Goal: Task Accomplishment & Management: Manage account settings

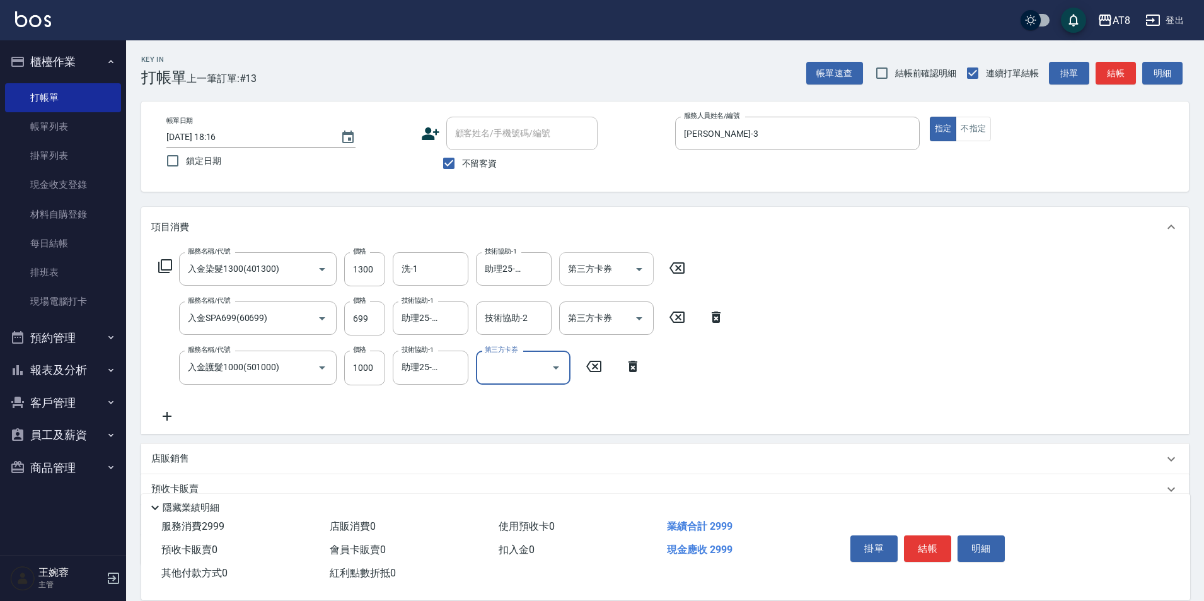
click at [631, 279] on button "Open" at bounding box center [639, 269] width 20 height 20
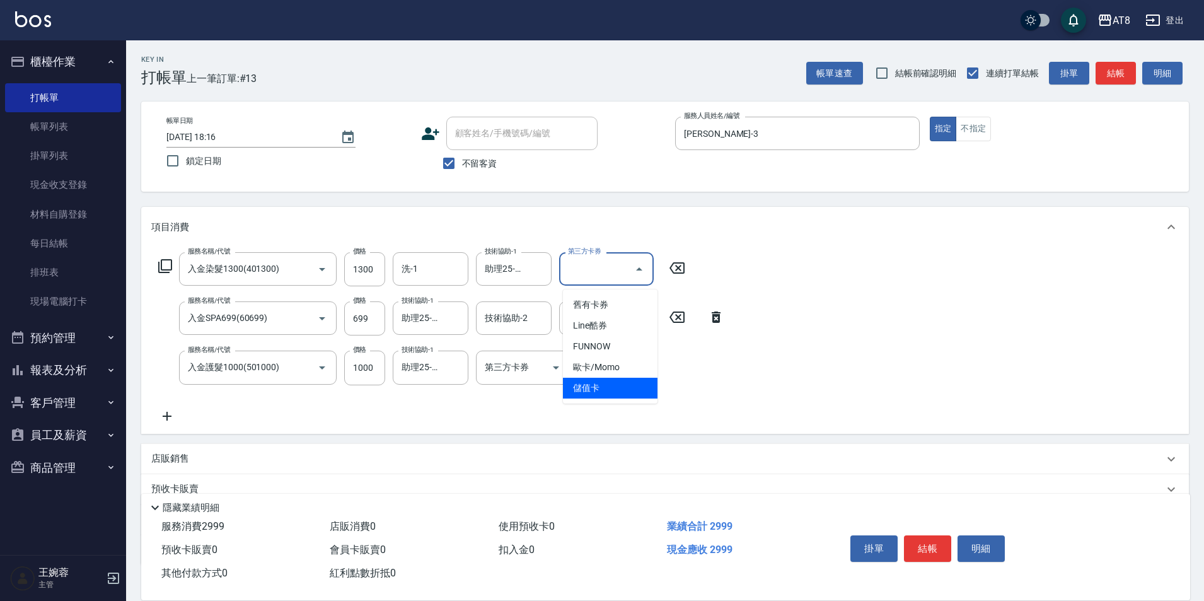
click at [626, 389] on span "儲值卡" at bounding box center [610, 388] width 95 height 21
type input "儲值卡"
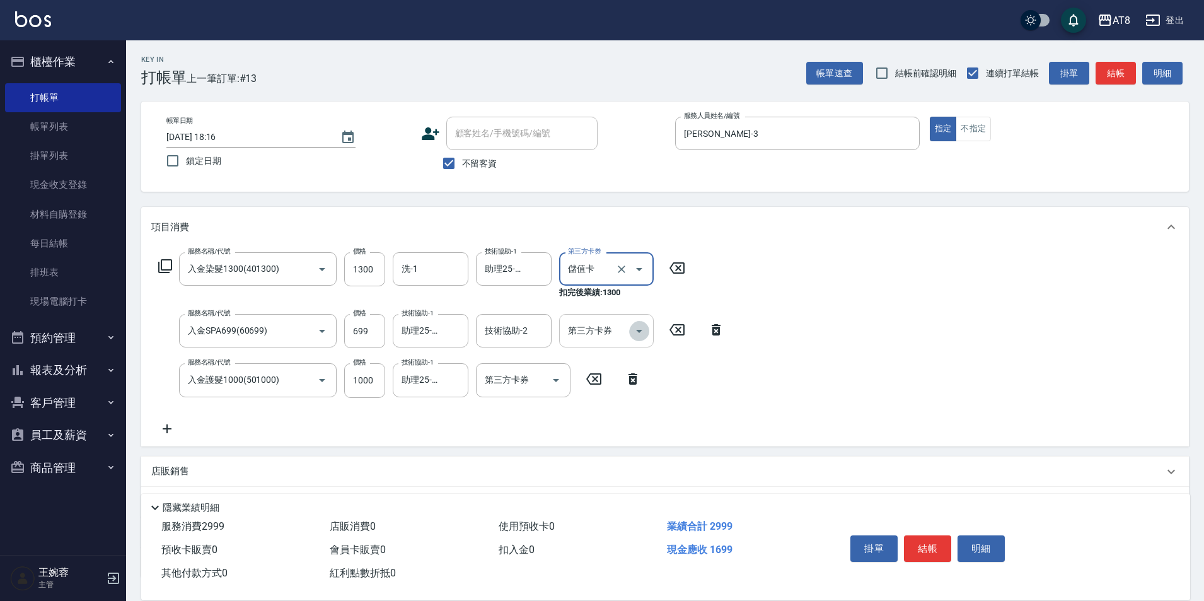
click at [640, 332] on icon "Open" at bounding box center [639, 330] width 15 height 15
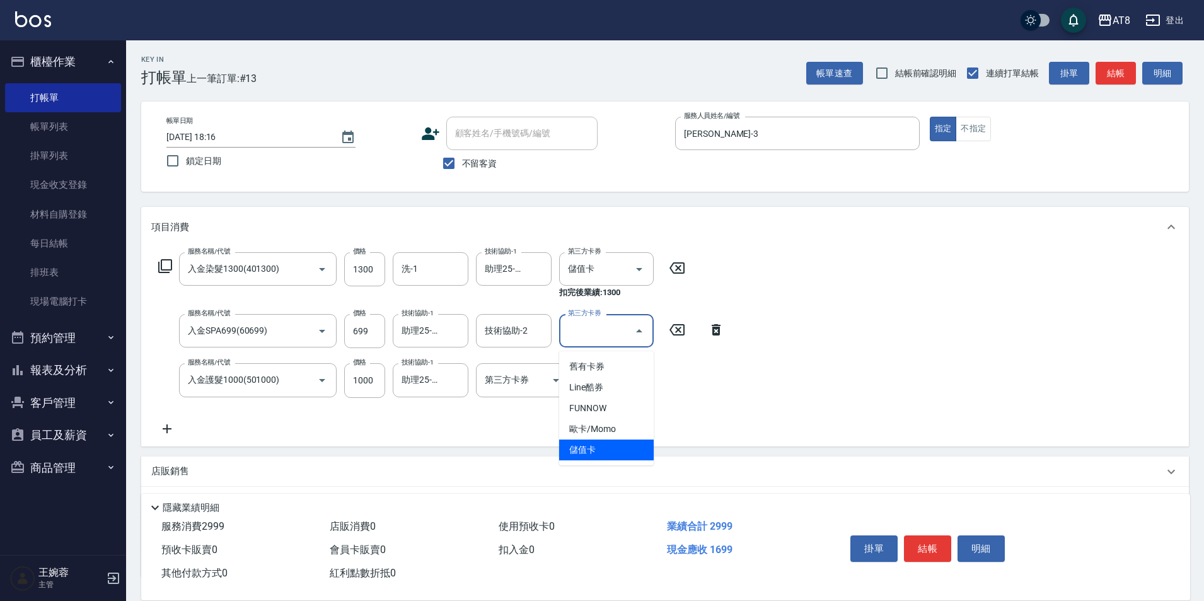
click at [606, 453] on span "儲值卡" at bounding box center [606, 449] width 95 height 21
type input "儲值卡"
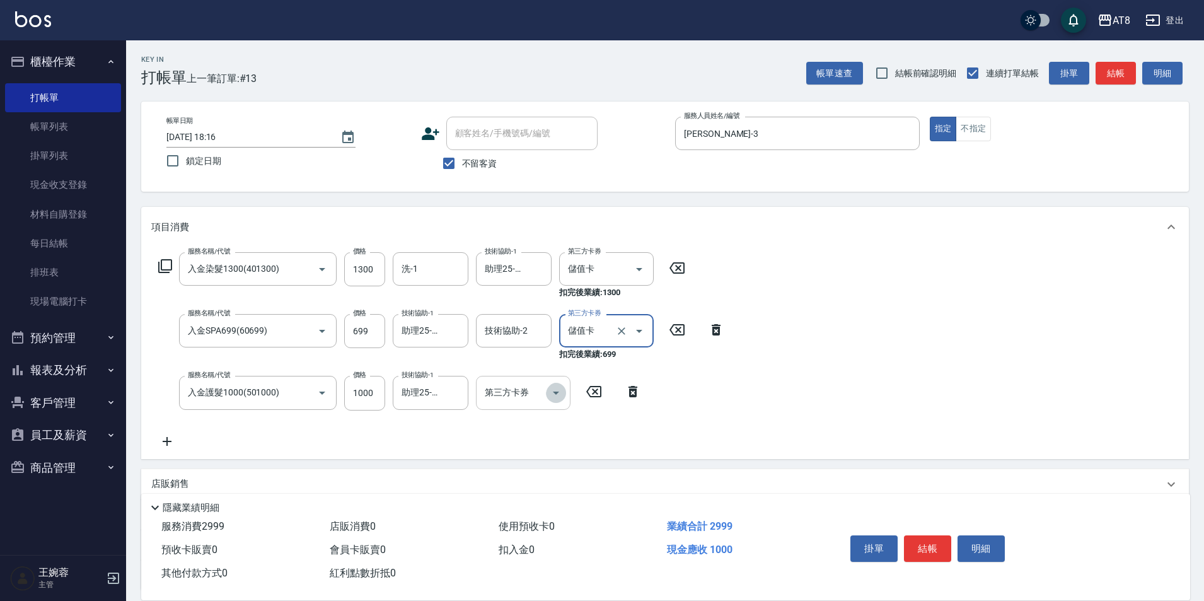
click at [553, 390] on icon "Open" at bounding box center [555, 392] width 15 height 15
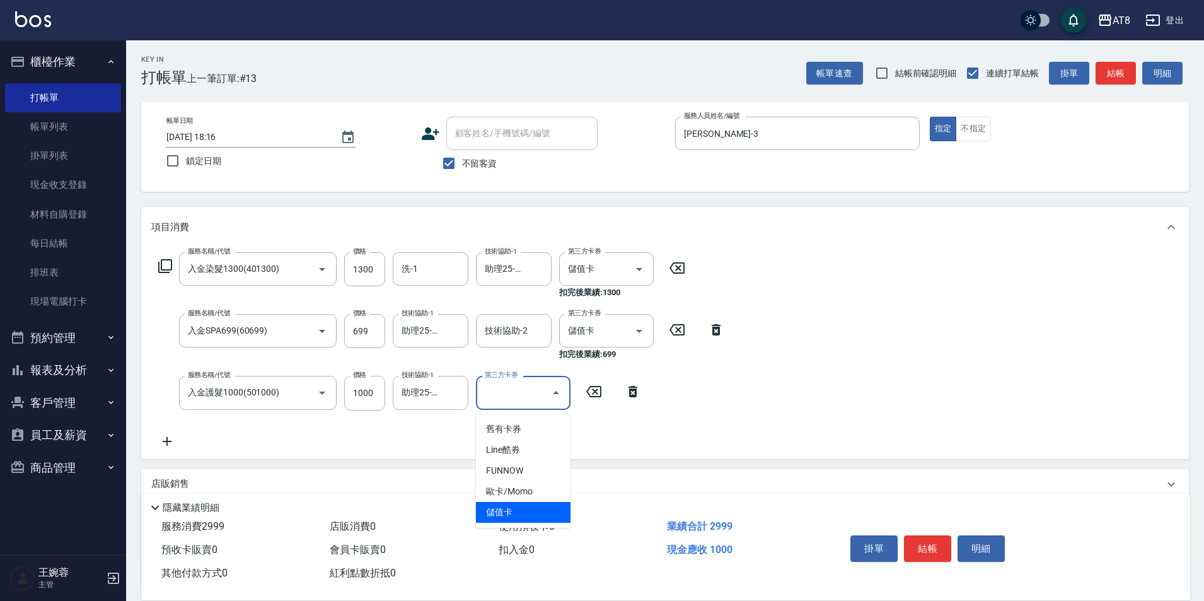
click at [547, 511] on span "儲值卡" at bounding box center [523, 512] width 95 height 21
type input "儲值卡"
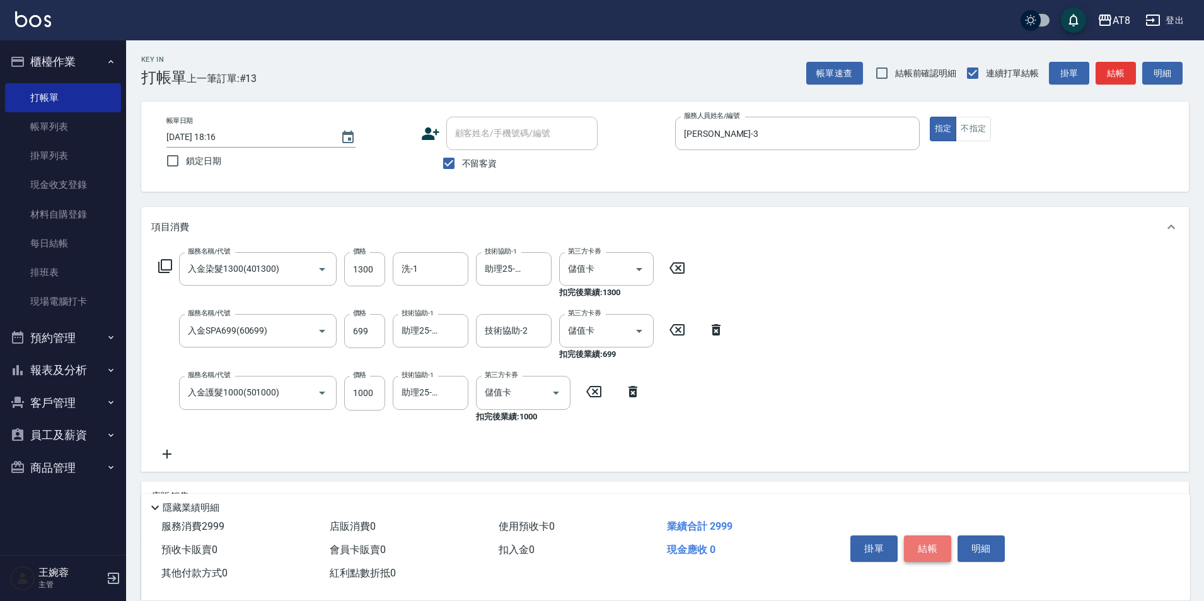
click at [927, 535] on button "結帳" at bounding box center [927, 548] width 47 height 26
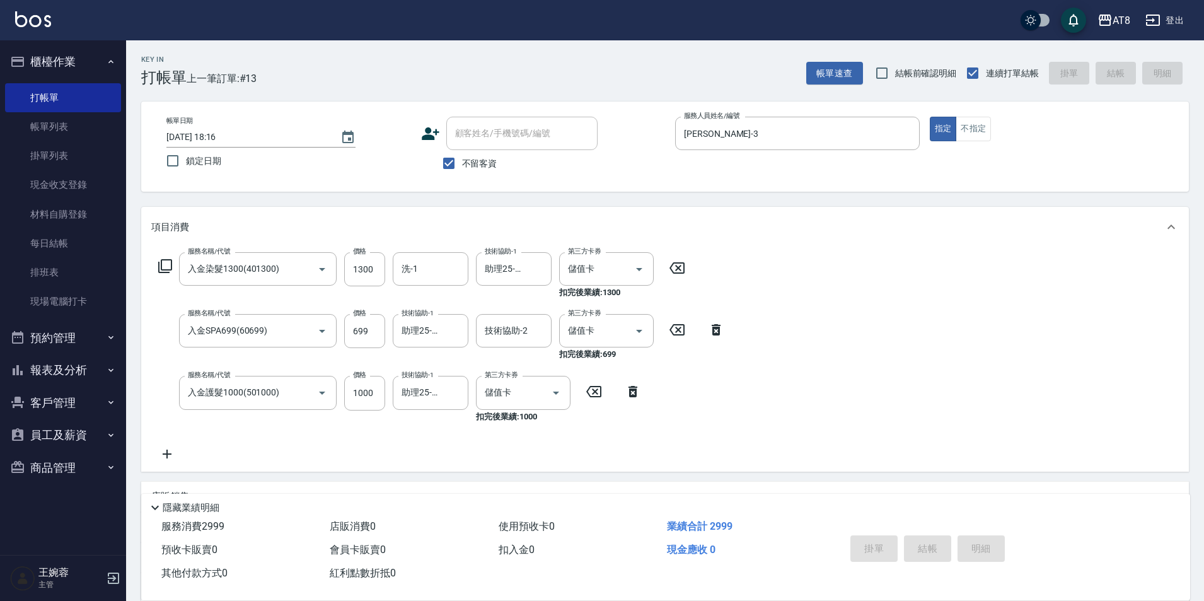
type input "2025/09/17 19:01"
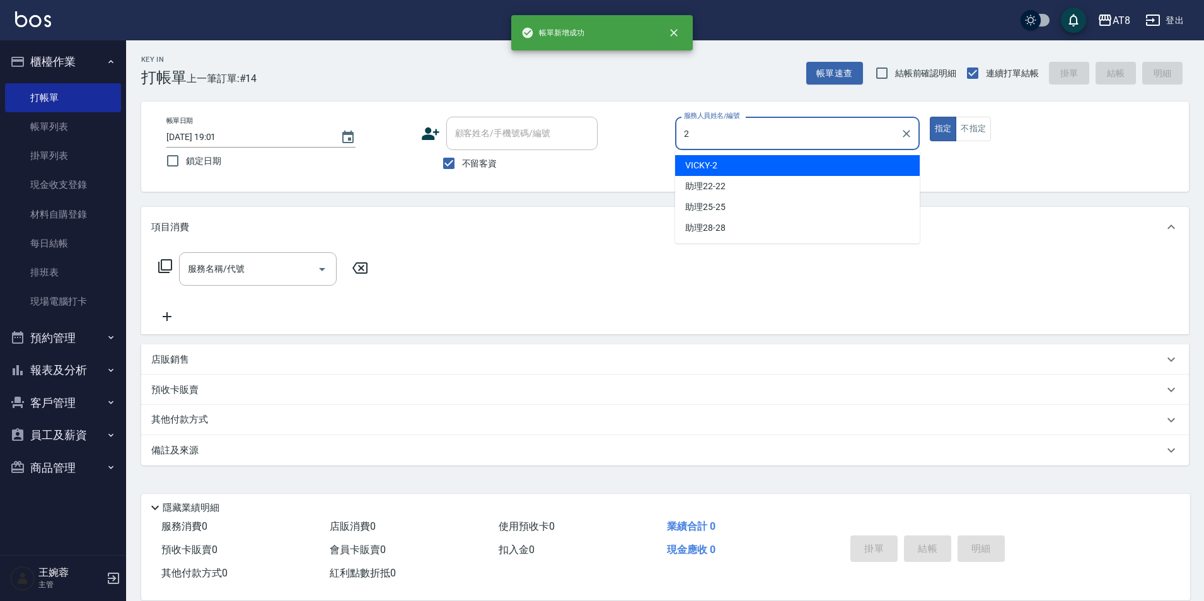
type input "VICKY-2"
type button "true"
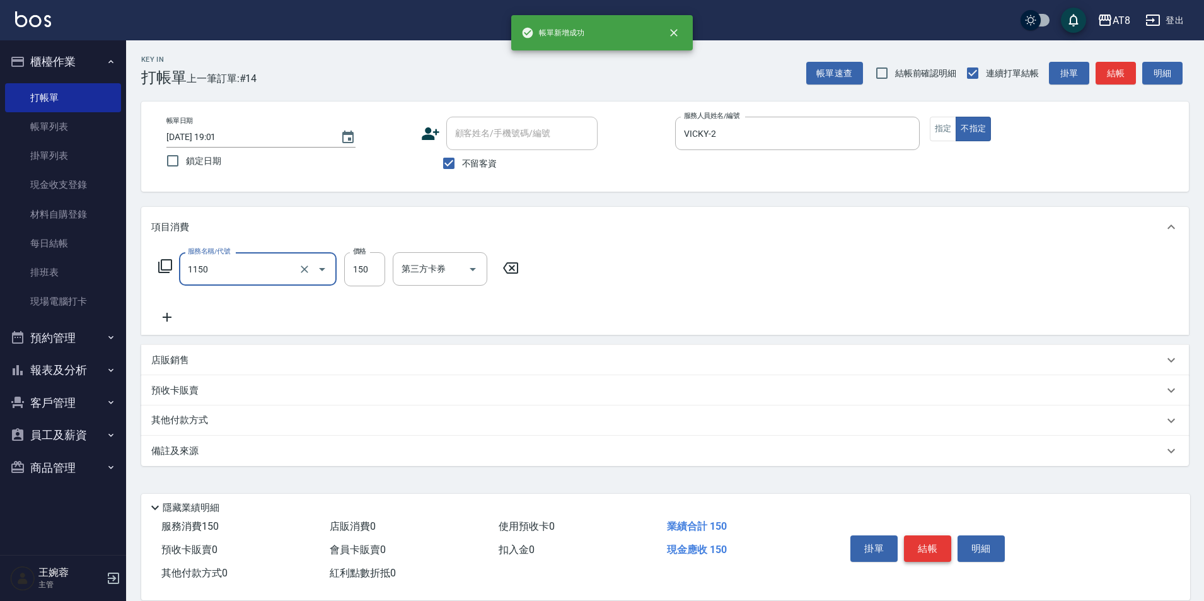
type input "洗髮(1150)"
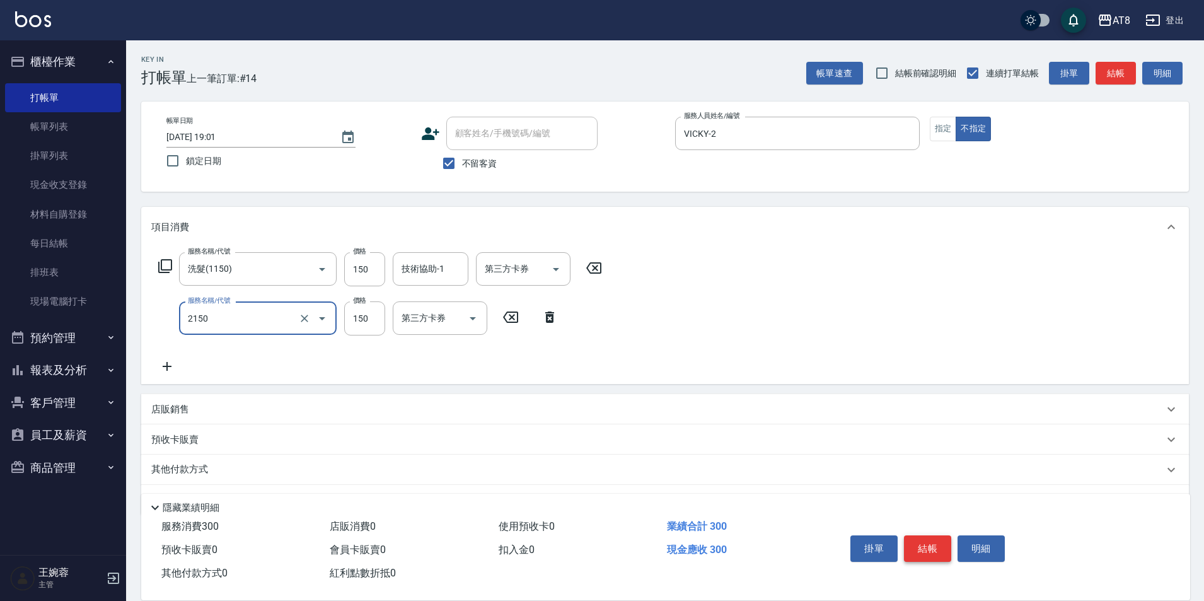
type input "剪髮(2150)"
click at [927, 535] on button "結帳" at bounding box center [927, 548] width 47 height 26
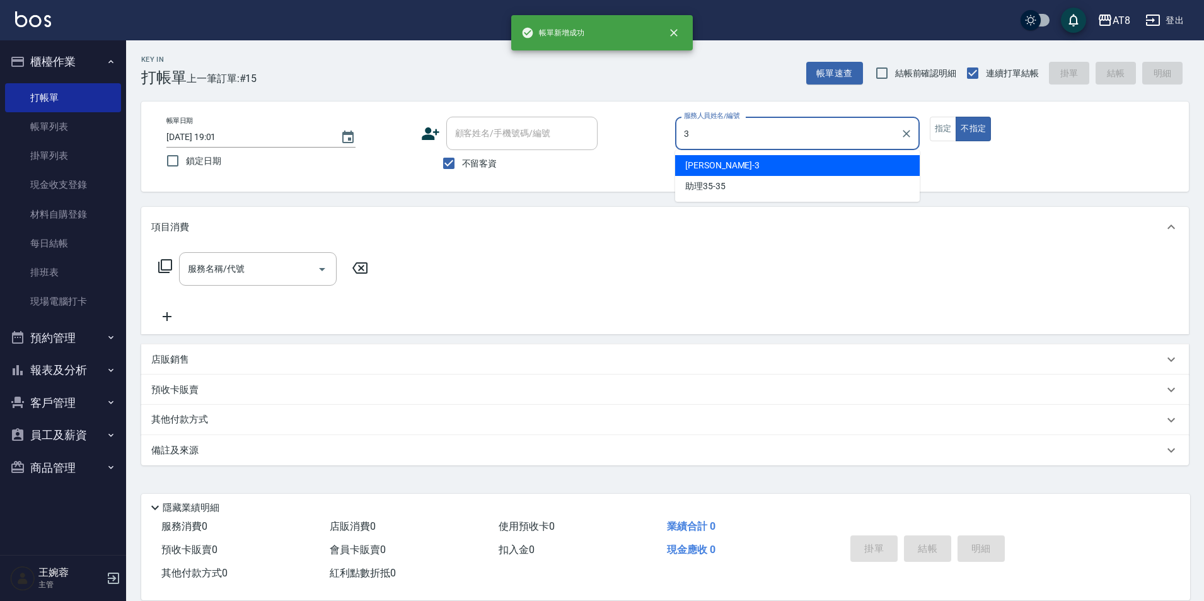
type input "RACHEL-3"
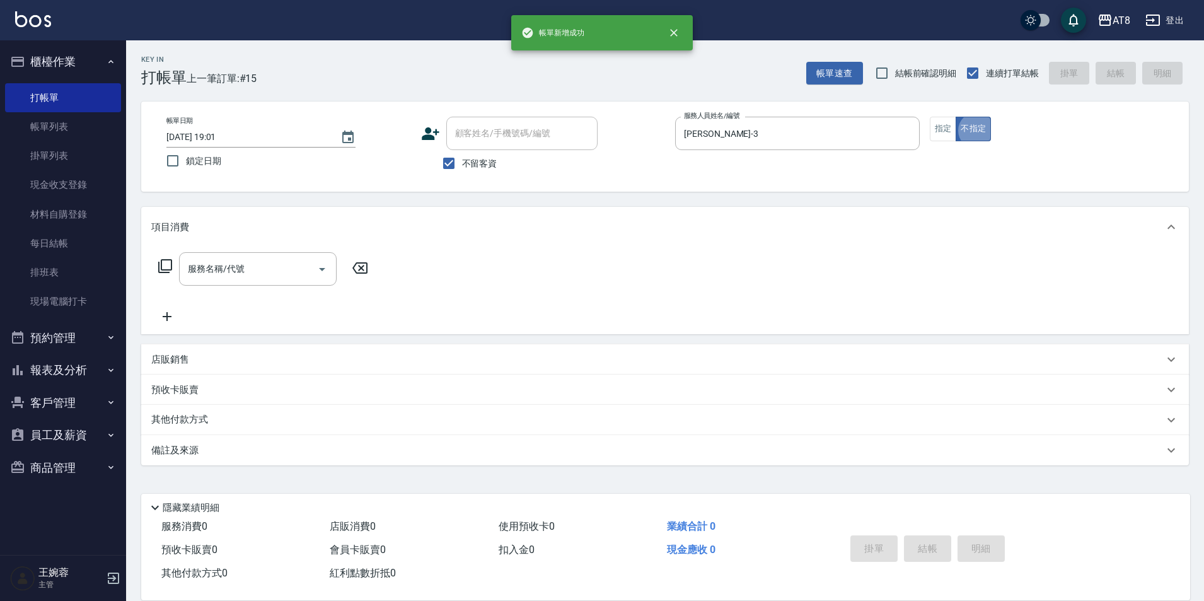
type button "false"
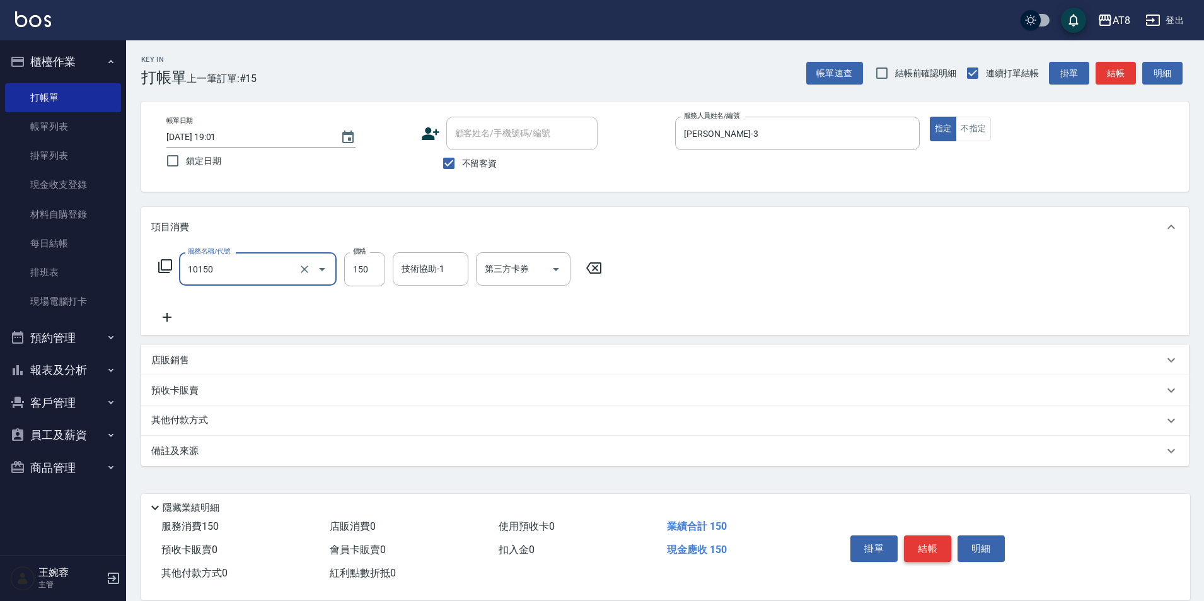
type input "入金洗髮150(10150)"
type input "200"
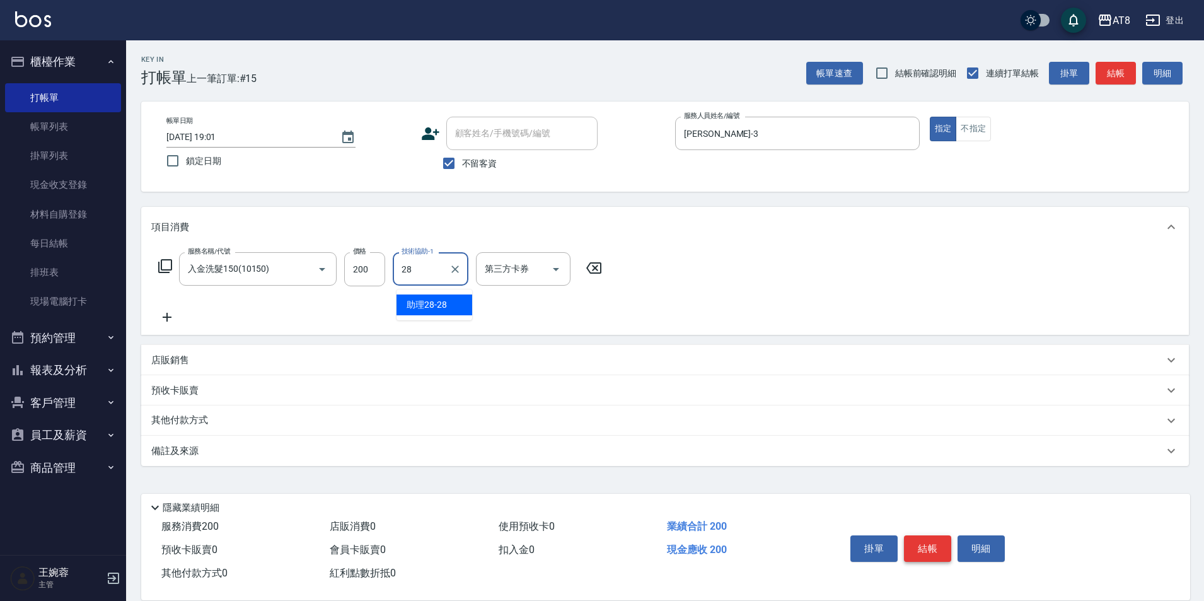
type input "助理28-28"
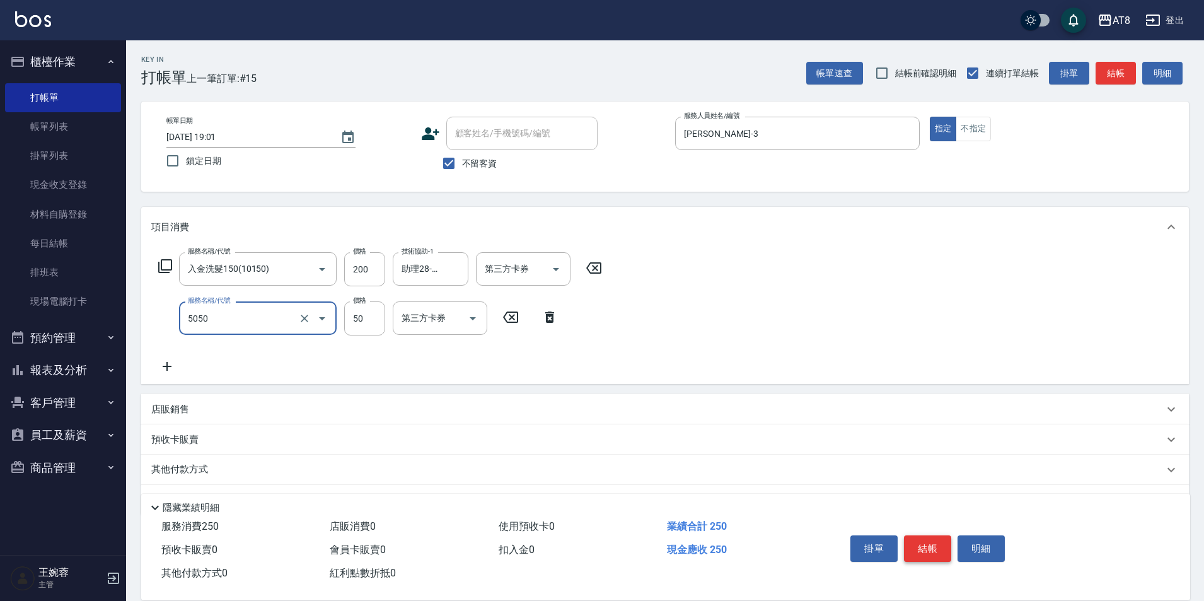
type input "入金精油50(5050)"
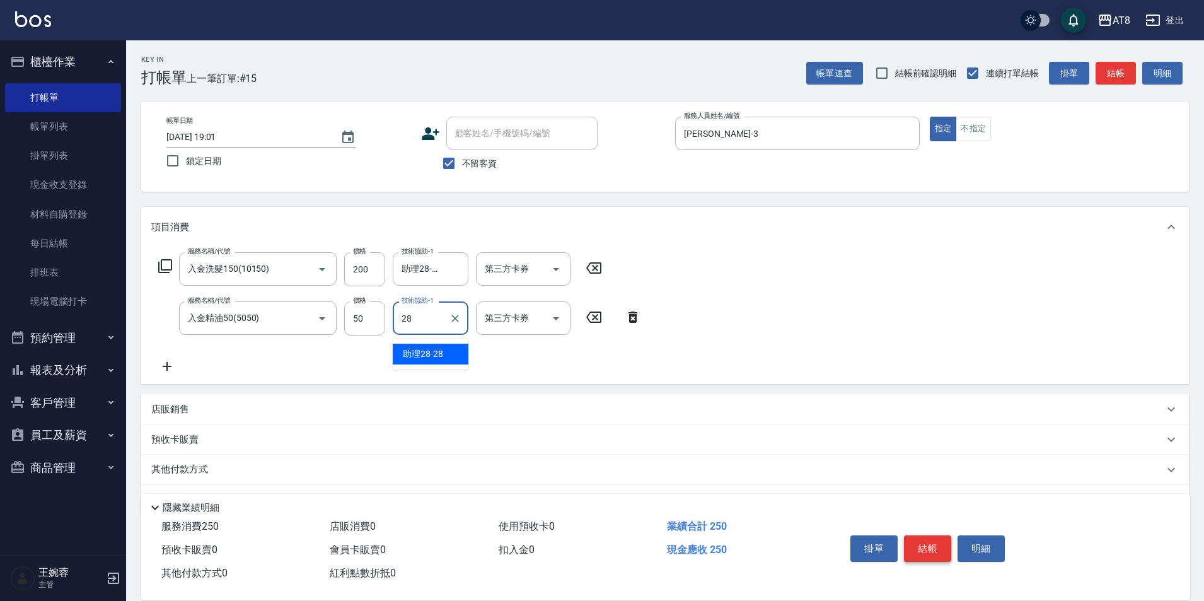
type input "助理28-28"
click at [550, 277] on icon "Open" at bounding box center [555, 269] width 15 height 15
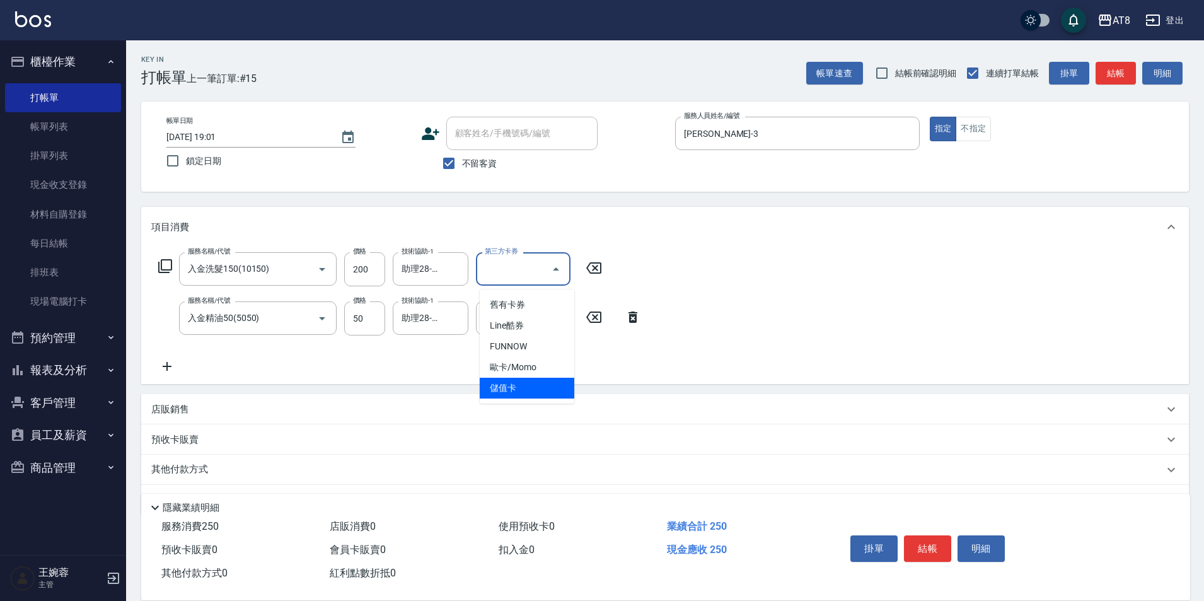
click at [545, 391] on span "儲值卡" at bounding box center [527, 388] width 95 height 21
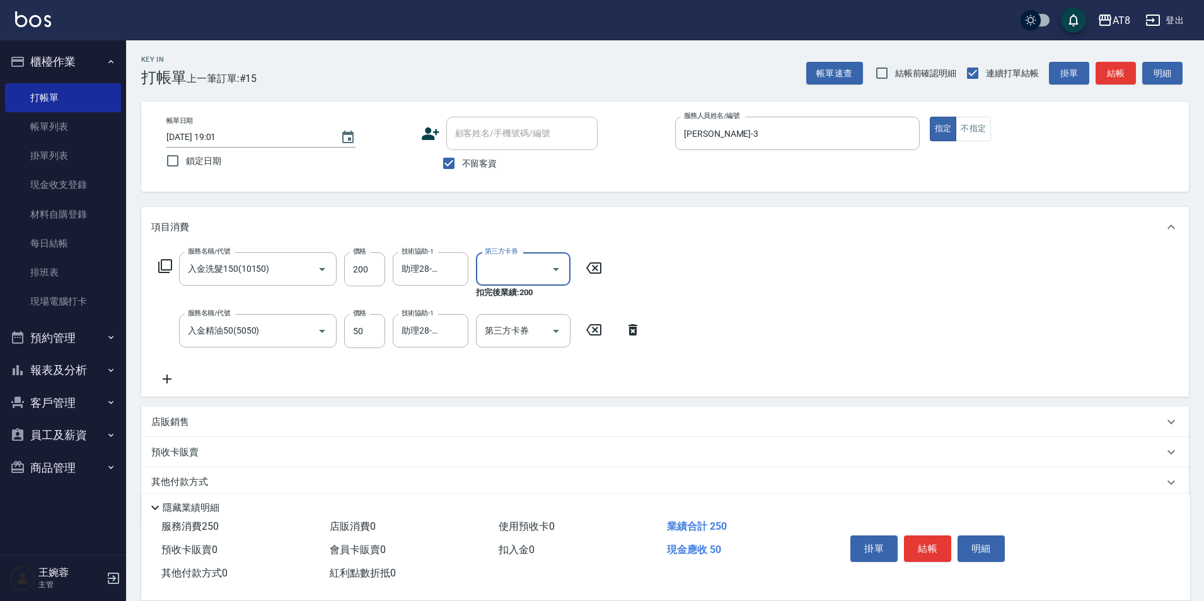
type input "儲值卡"
click at [559, 335] on icon "Open" at bounding box center [555, 330] width 15 height 15
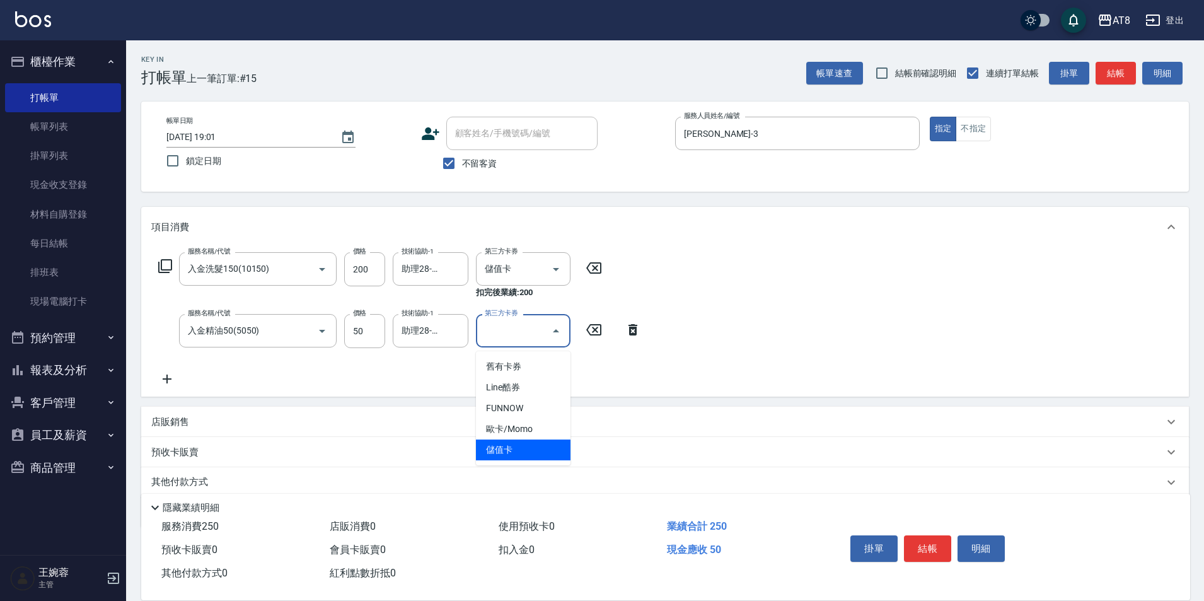
click at [538, 446] on span "儲值卡" at bounding box center [523, 449] width 95 height 21
type input "儲值卡"
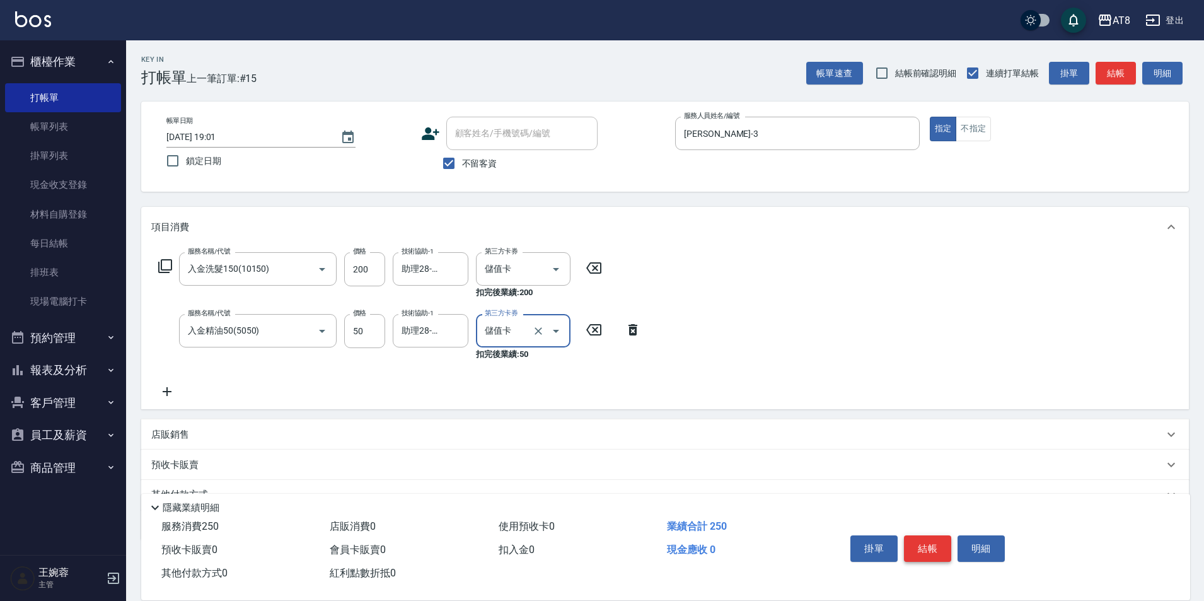
click at [921, 550] on button "結帳" at bounding box center [927, 548] width 47 height 26
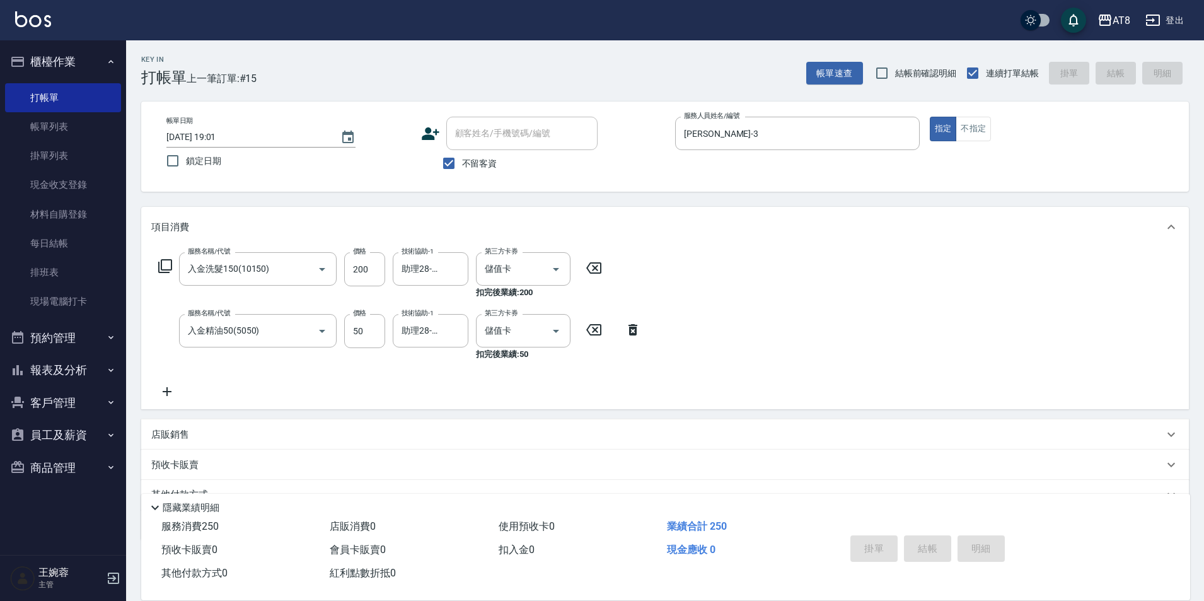
type input "2025/09/17 19:02"
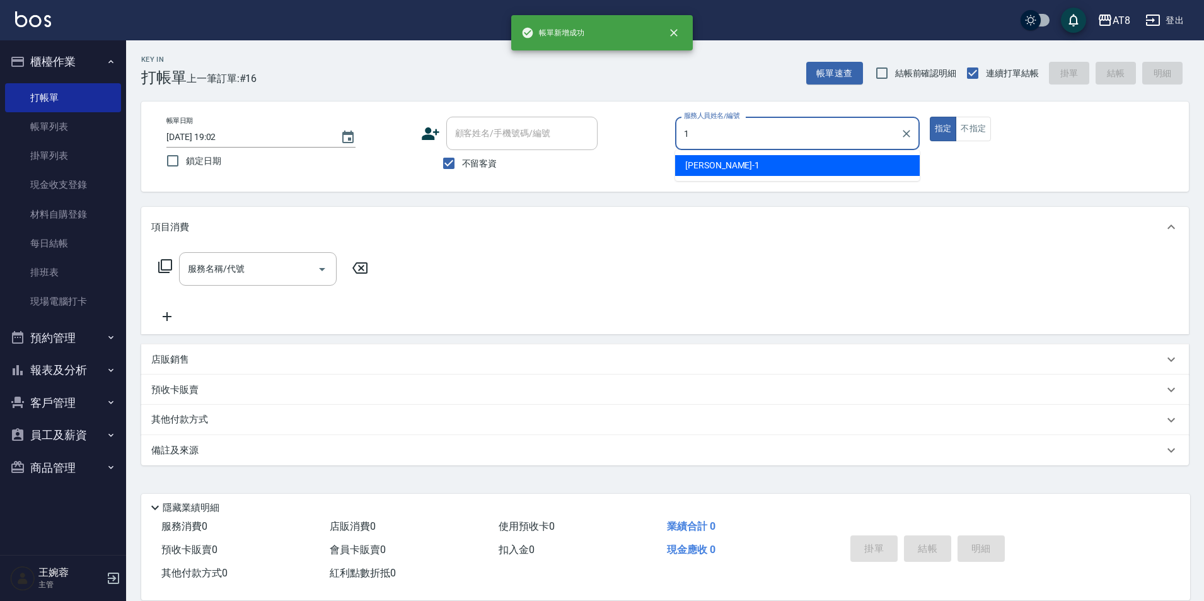
type input "YUKI-1"
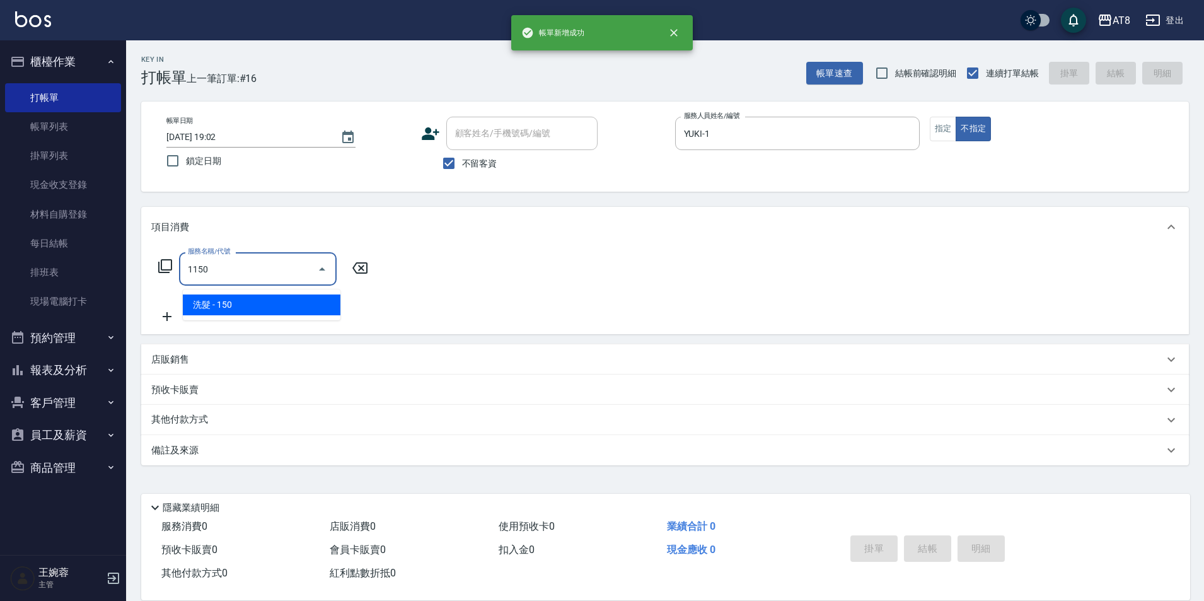
type input "洗髮(1150)"
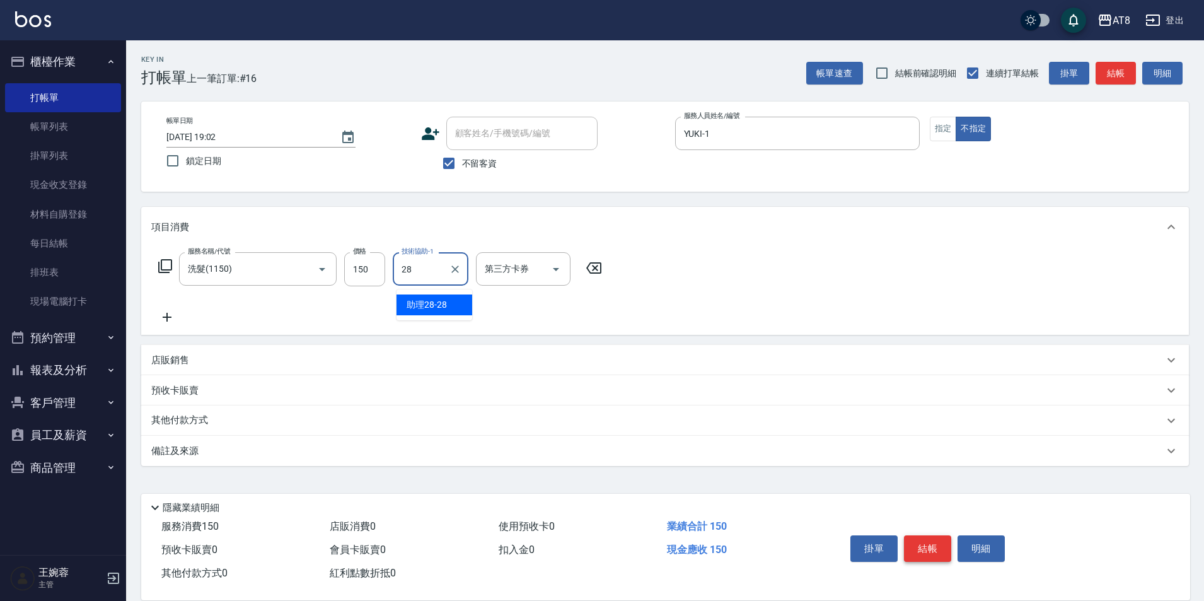
type input "助理28-28"
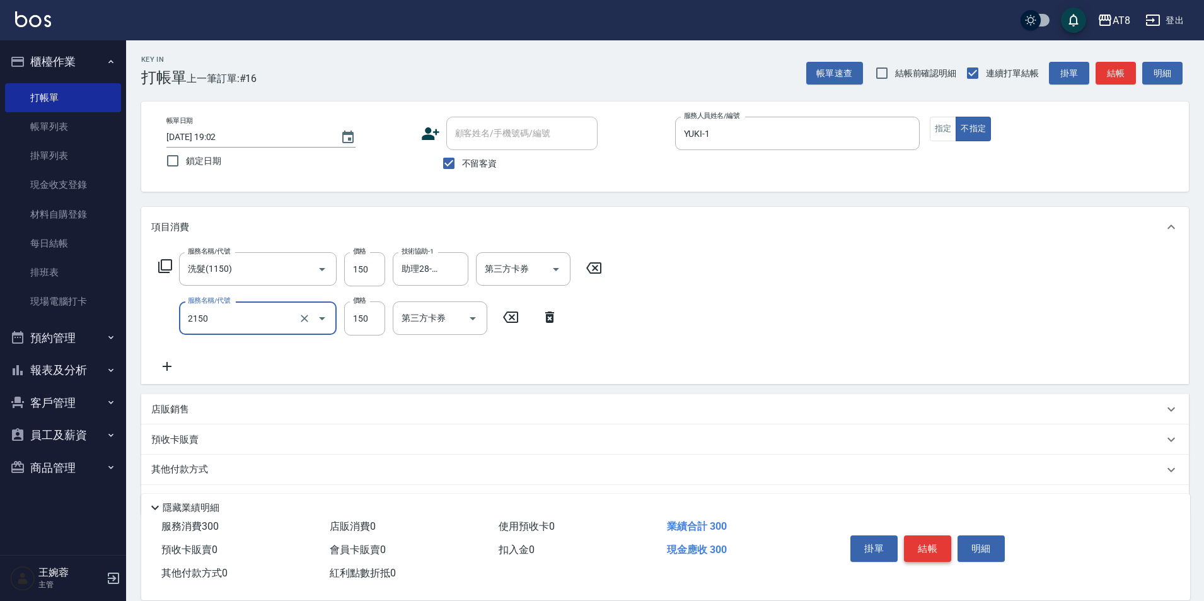
type input "剪髮(2150)"
click at [917, 548] on button "結帳" at bounding box center [927, 548] width 47 height 26
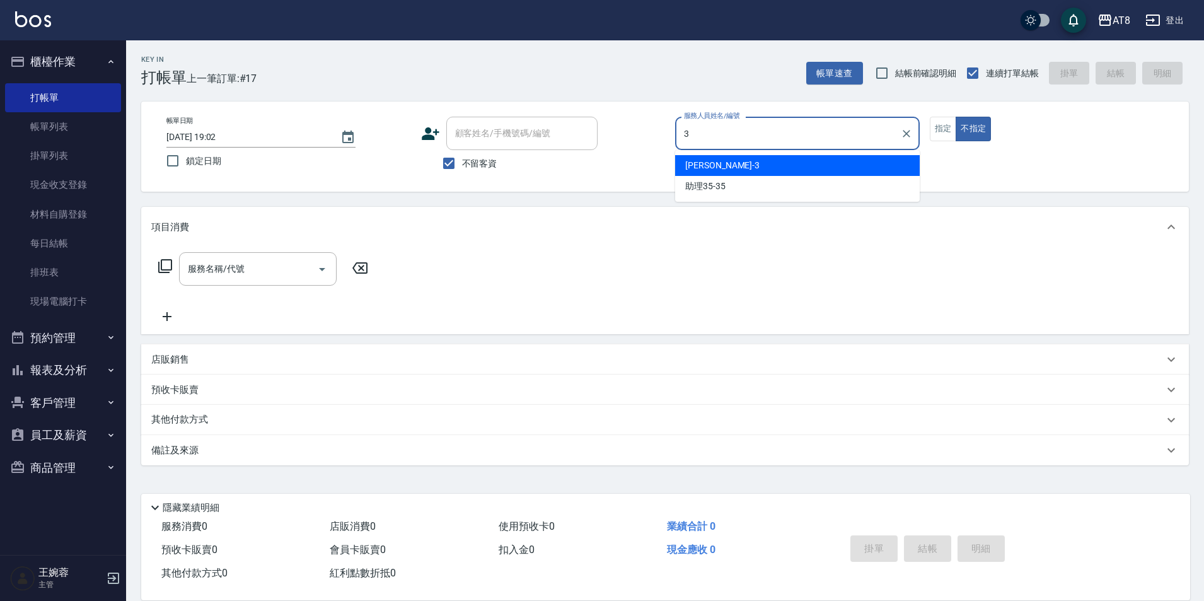
type input "RACHEL-3"
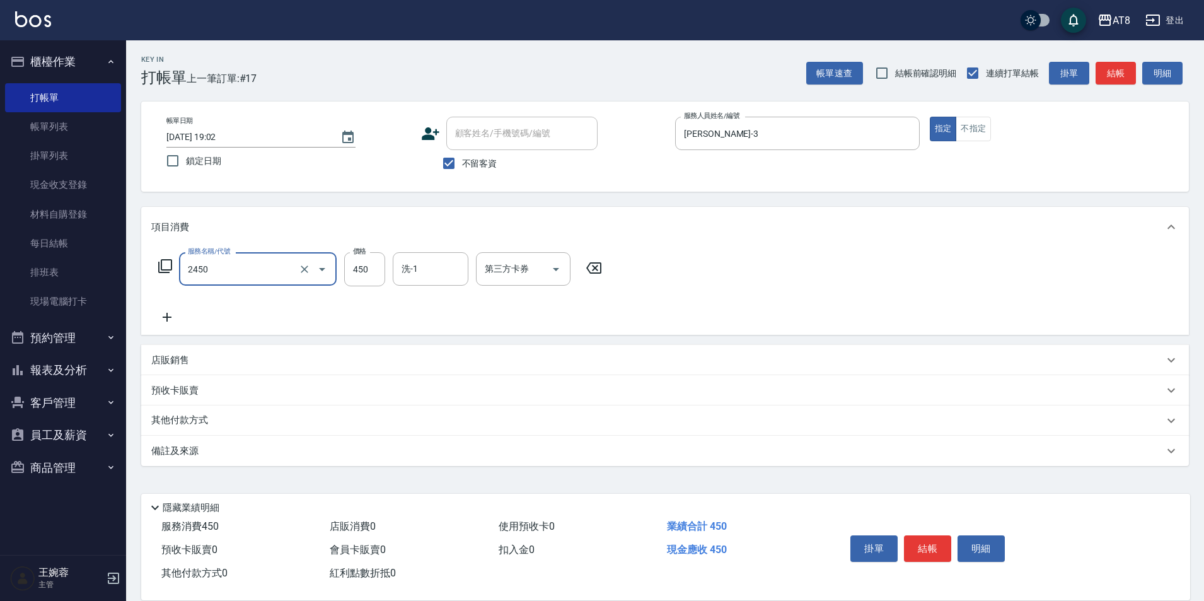
type input "入金洗剪450(2450)"
type input "助理25-25"
click at [929, 535] on button "結帳" at bounding box center [927, 548] width 47 height 26
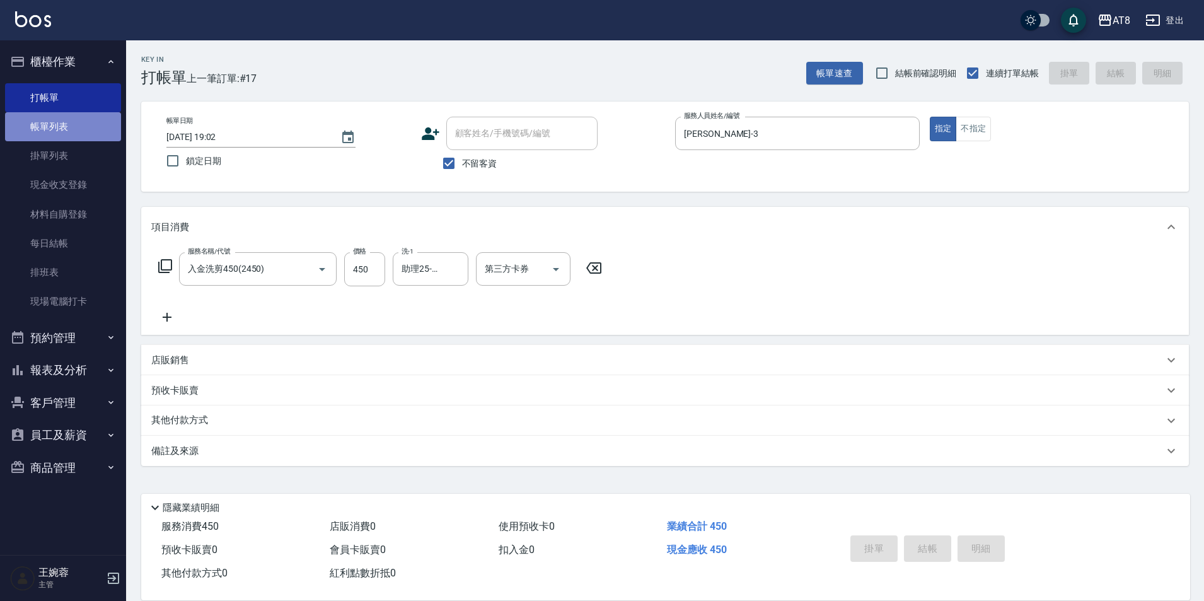
click at [51, 130] on link "帳單列表" at bounding box center [63, 126] width 116 height 29
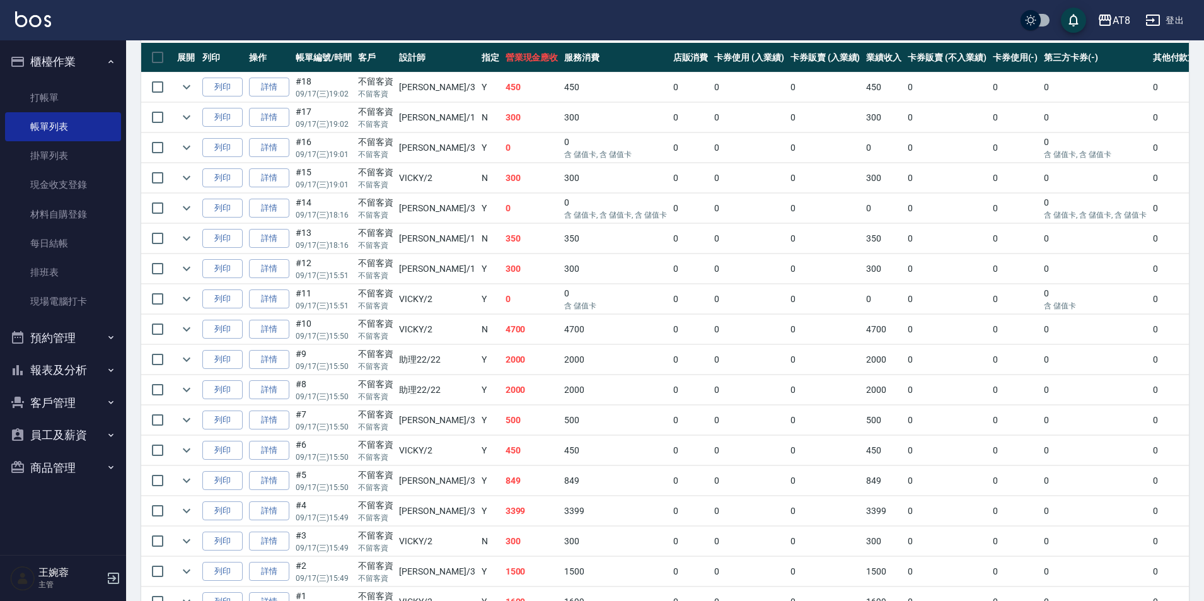
scroll to position [298, 0]
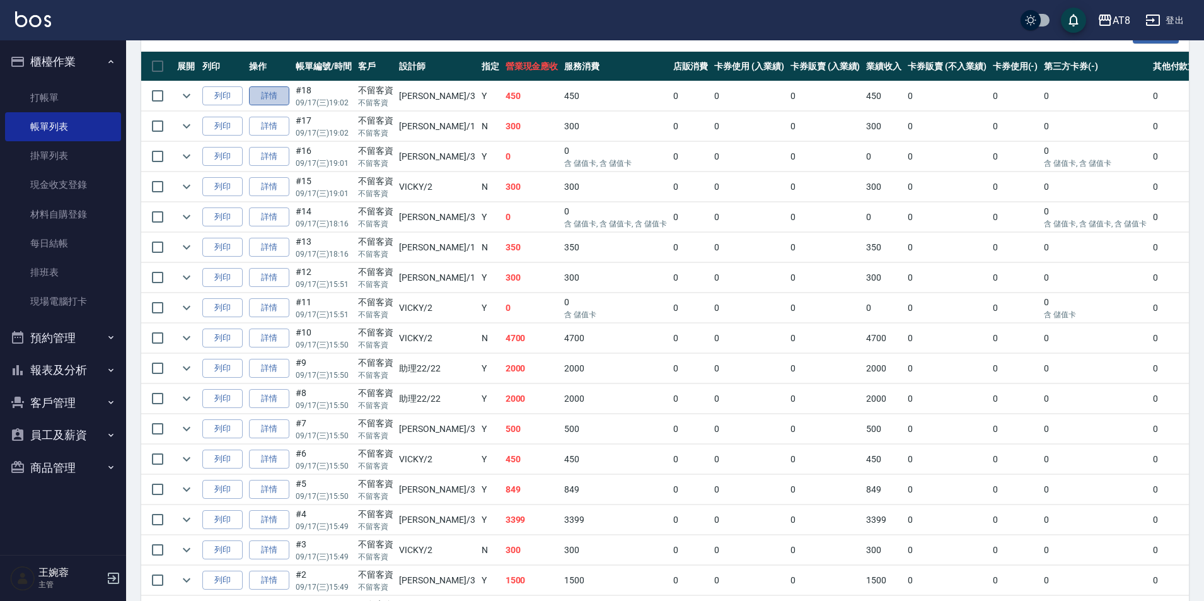
click at [264, 106] on link "詳情" at bounding box center [269, 96] width 40 height 20
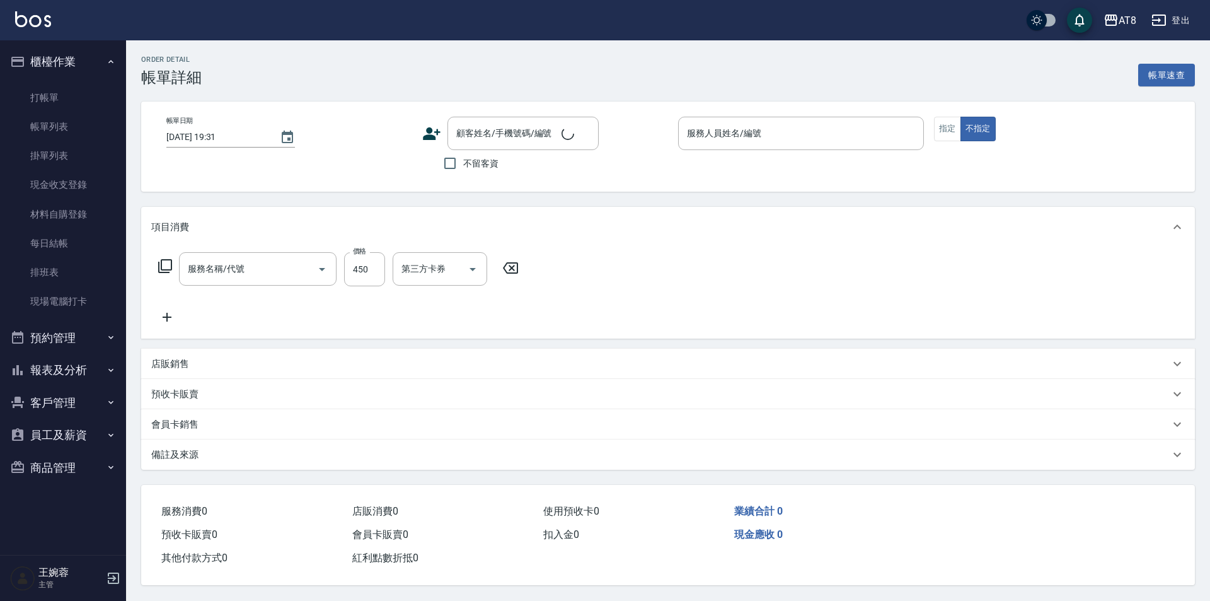
type input "2025/09/17 19:02"
checkbox input "true"
type input "RACHEL-3"
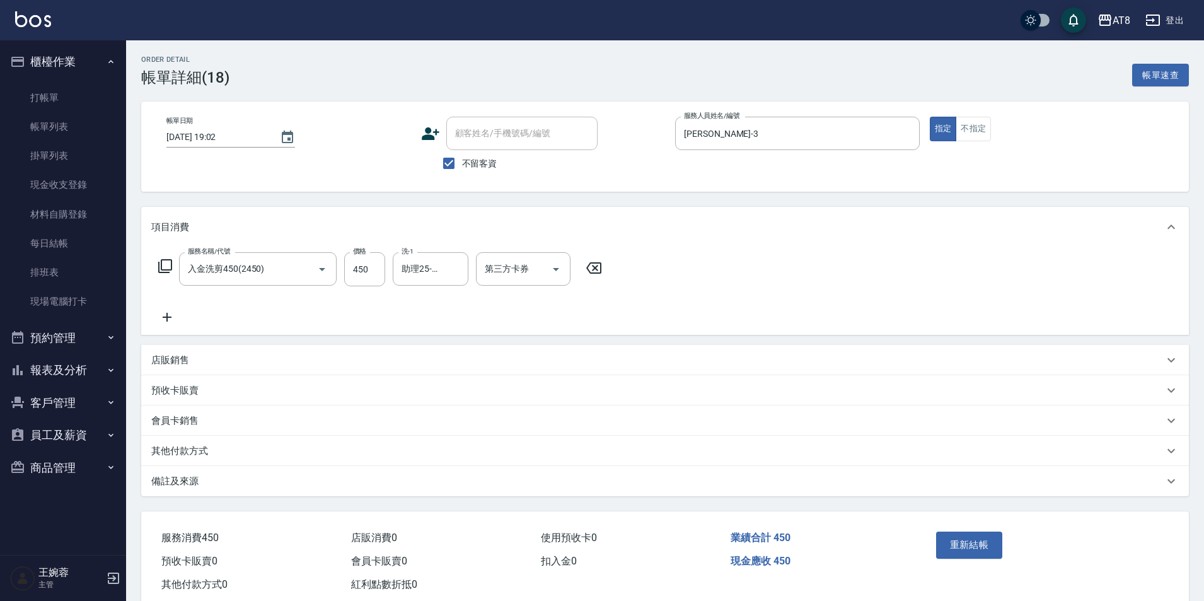
type input "入金洗剪450(2450)"
click at [559, 277] on icon "Open" at bounding box center [555, 269] width 15 height 15
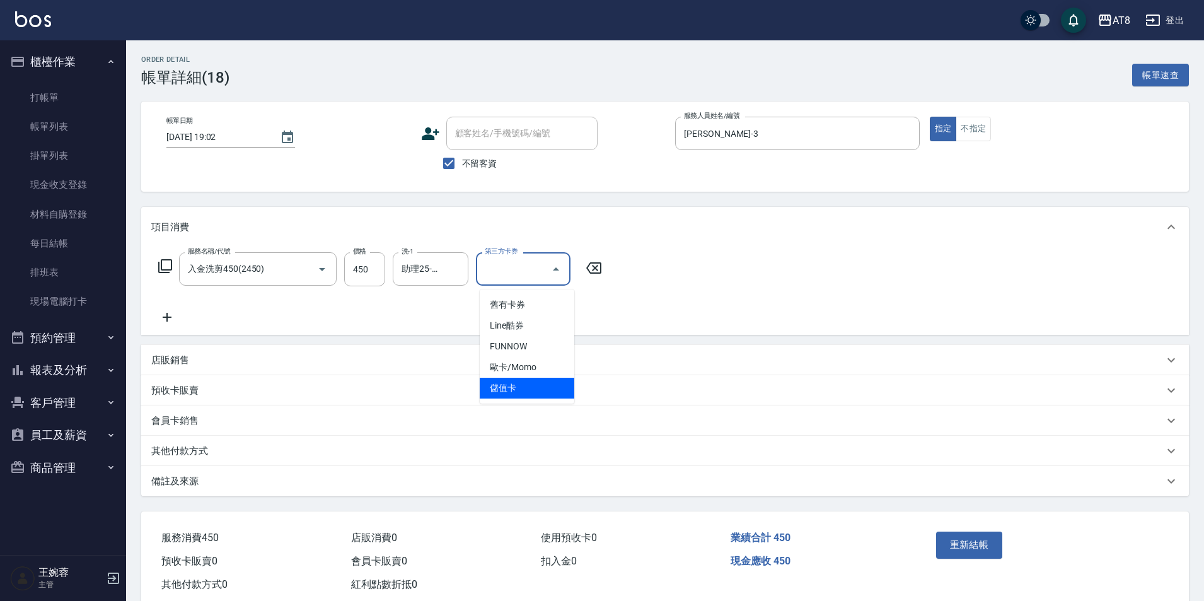
click at [558, 393] on span "儲值卡" at bounding box center [527, 388] width 95 height 21
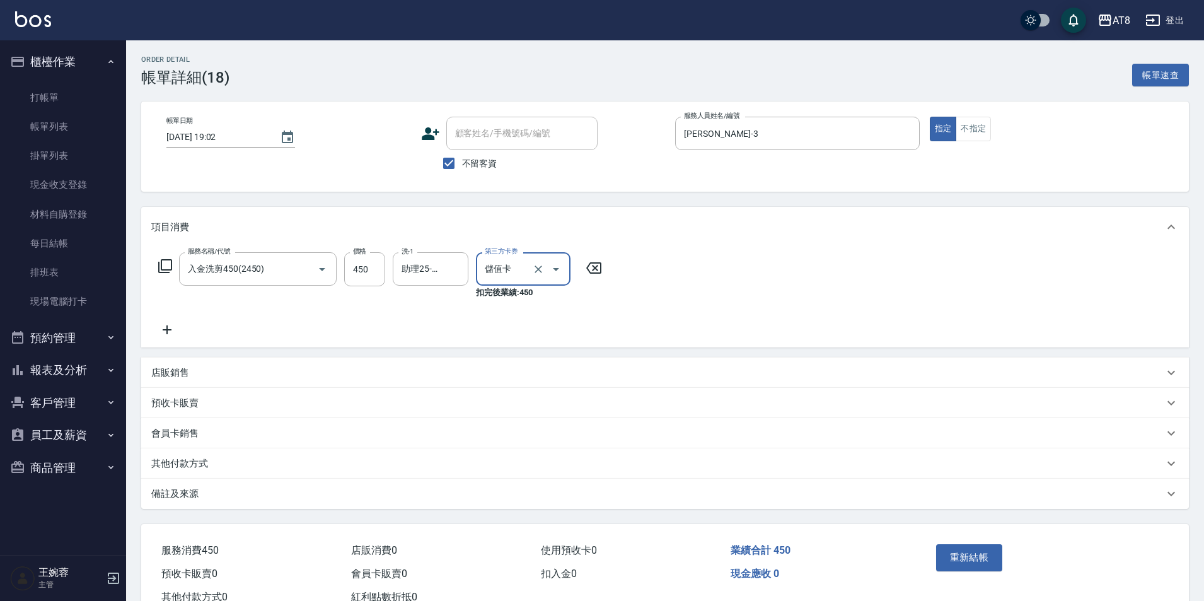
type input "儲值卡"
click at [975, 570] on button "重新結帳" at bounding box center [969, 557] width 67 height 26
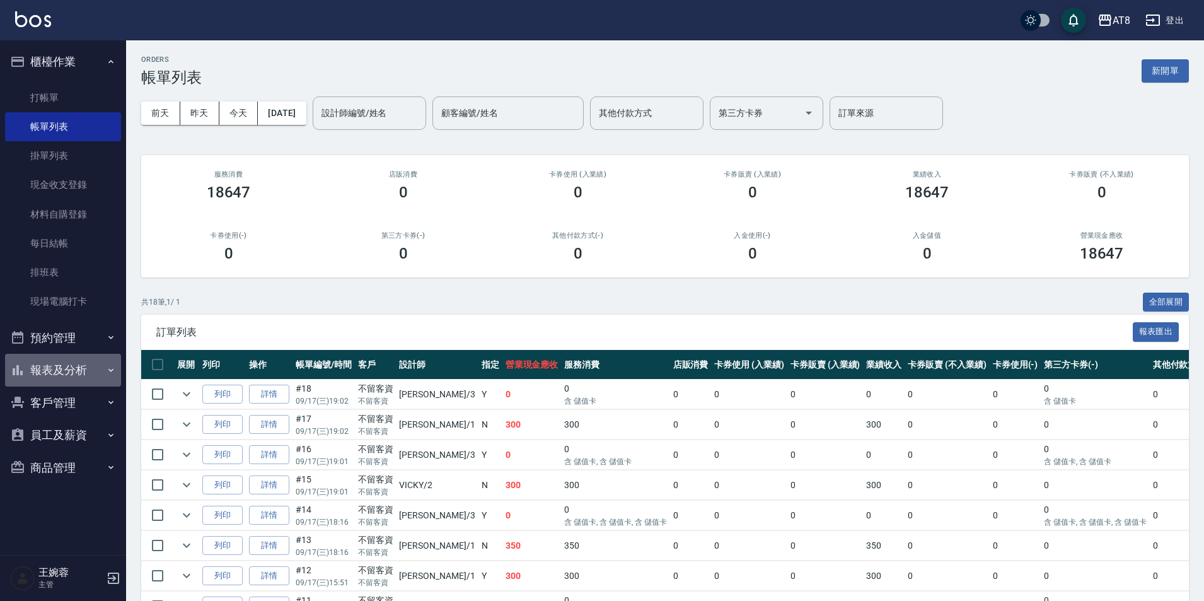
click at [41, 364] on button "報表及分析" at bounding box center [63, 370] width 116 height 33
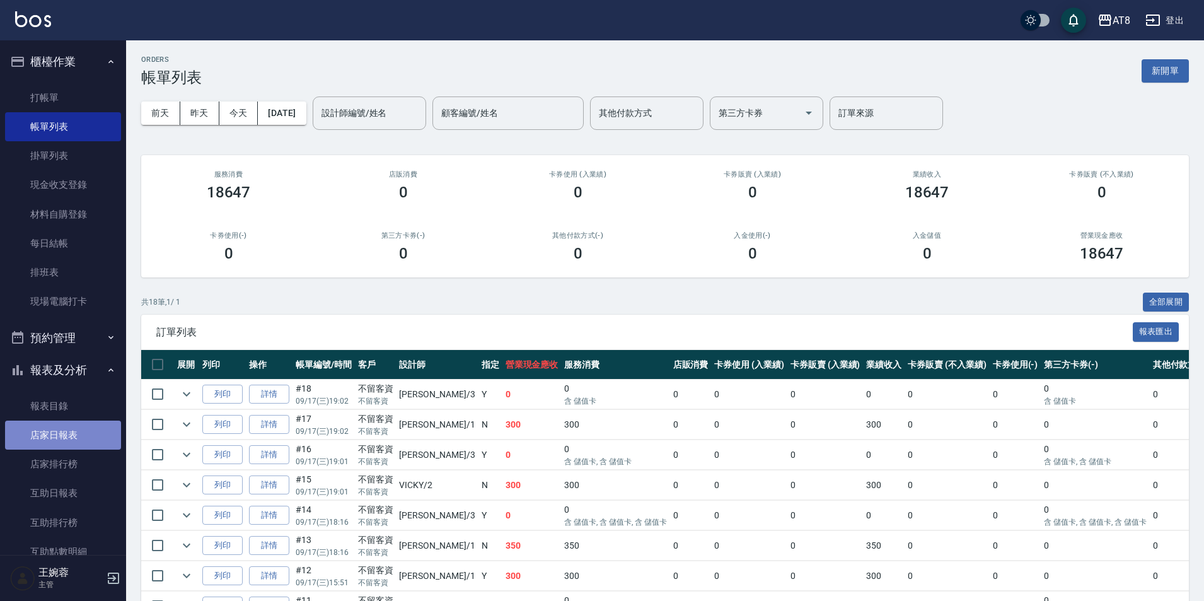
click at [66, 434] on link "店家日報表" at bounding box center [63, 434] width 116 height 29
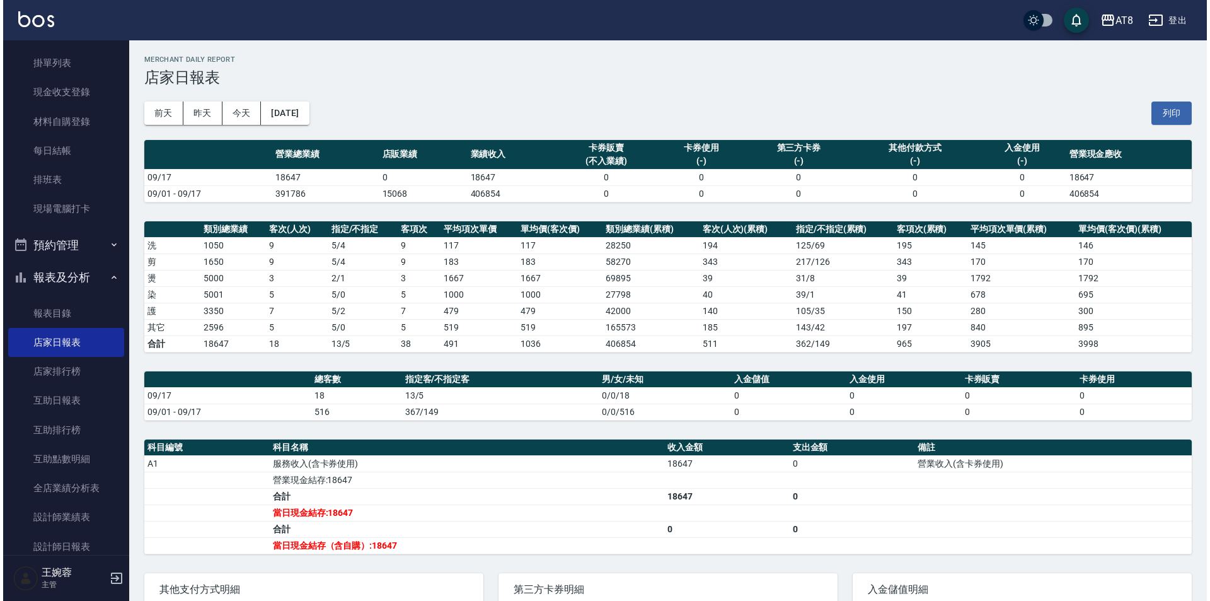
scroll to position [101, 0]
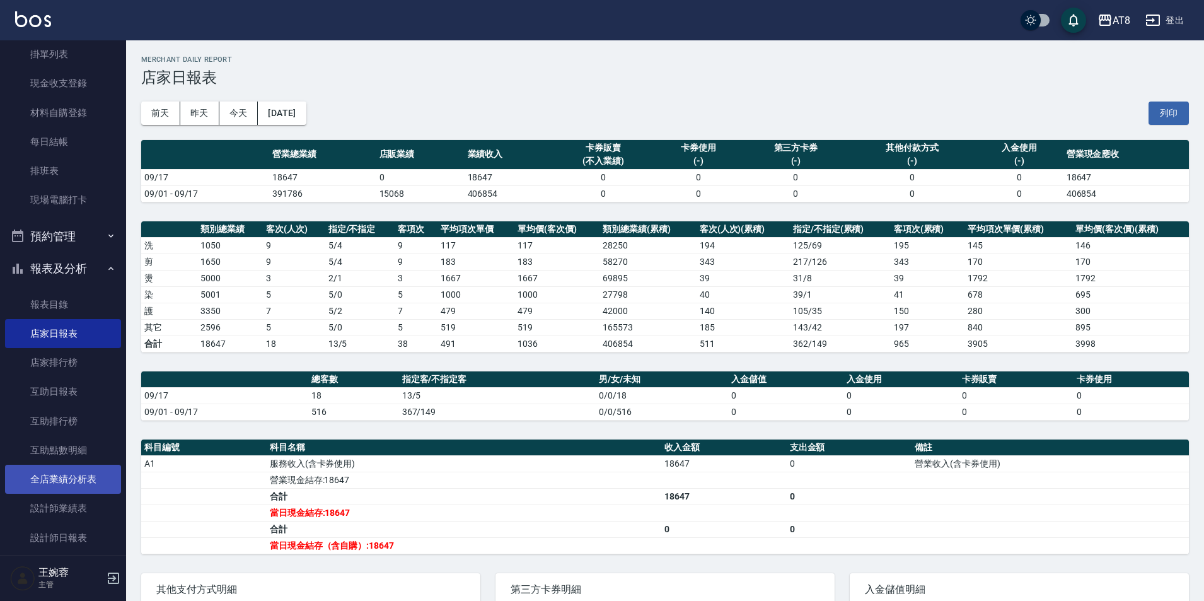
click at [72, 477] on link "全店業績分析表" at bounding box center [63, 479] width 116 height 29
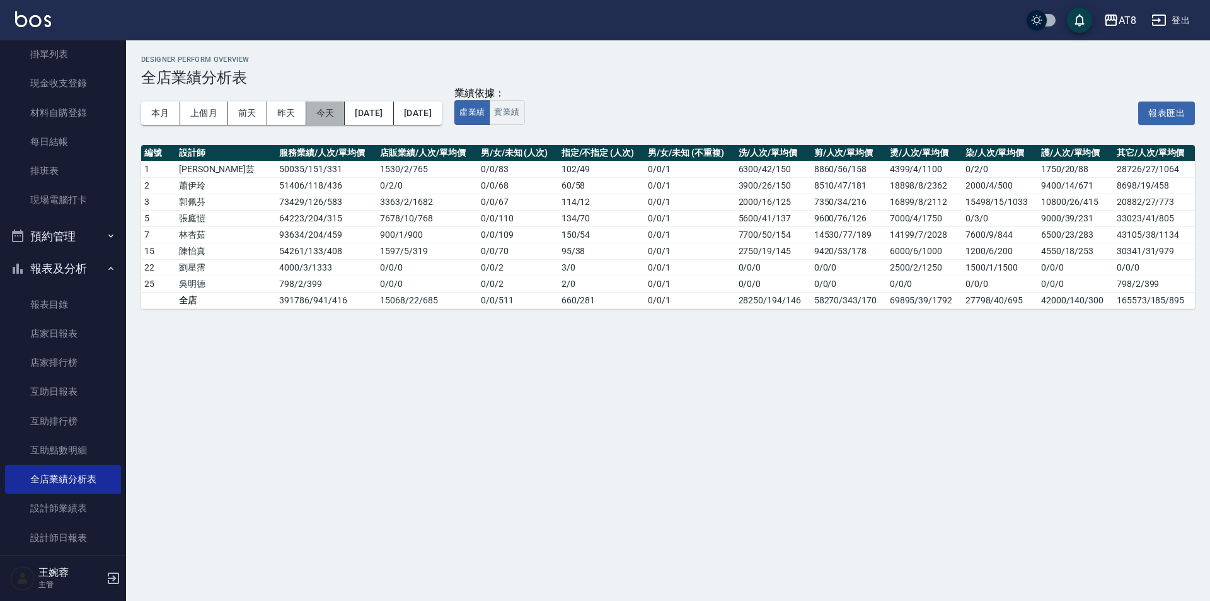
click at [336, 115] on button "今天" at bounding box center [325, 112] width 39 height 23
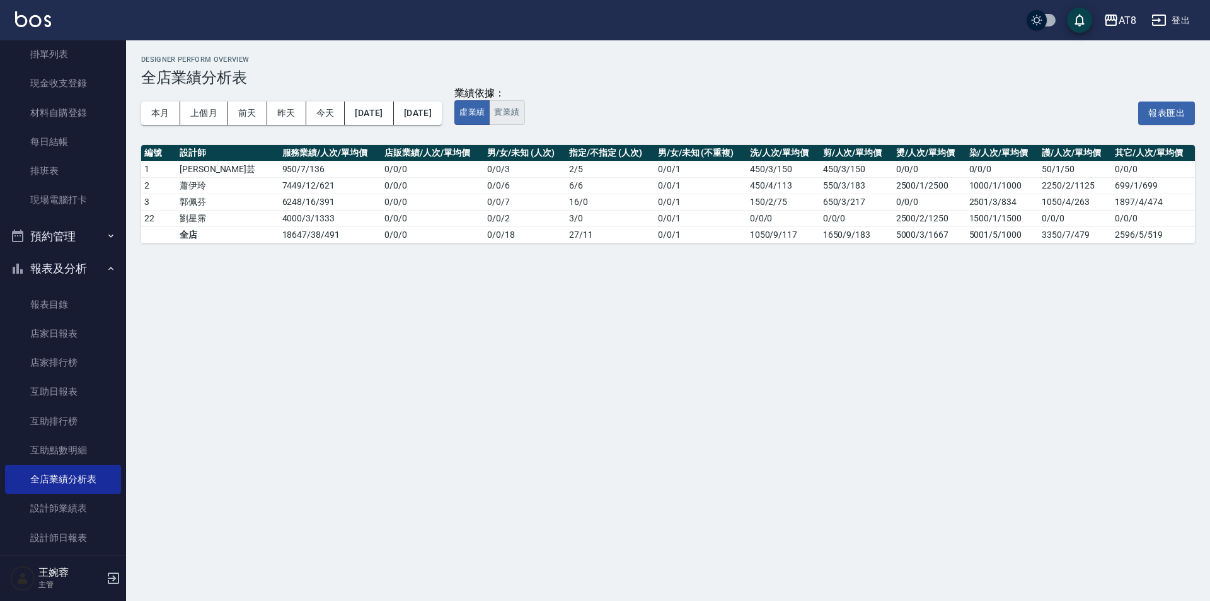
click at [524, 115] on button "實業績" at bounding box center [506, 112] width 35 height 25
click at [490, 119] on button "虛業績" at bounding box center [471, 112] width 35 height 25
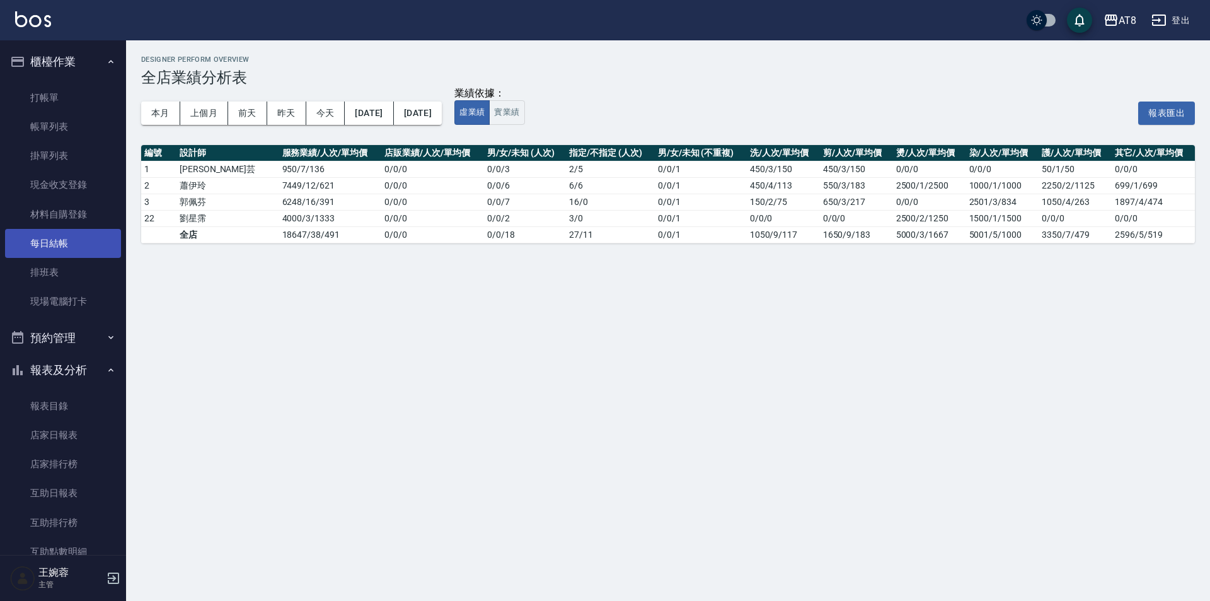
click at [80, 247] on link "每日結帳" at bounding box center [63, 243] width 116 height 29
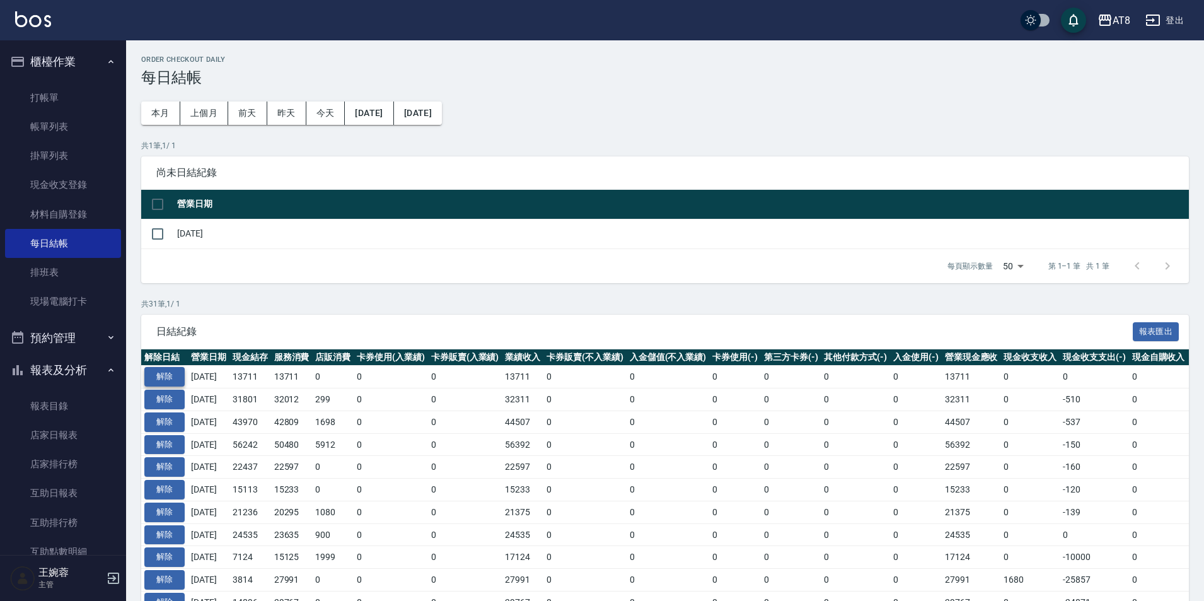
click at [154, 386] on button "解除" at bounding box center [164, 377] width 40 height 20
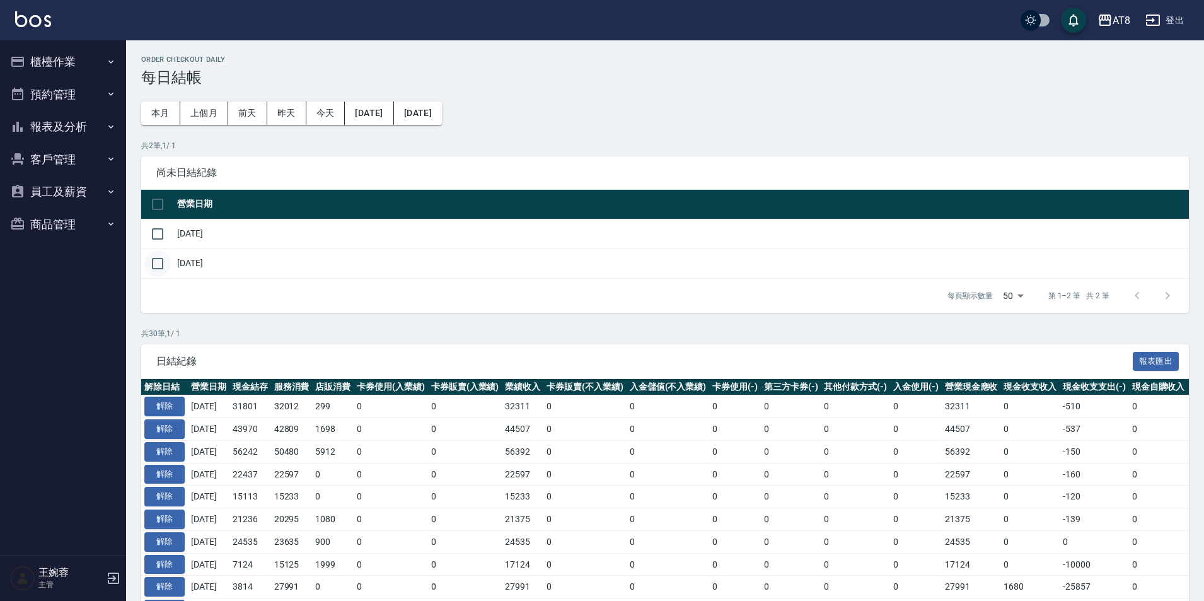
click at [156, 269] on input "checkbox" at bounding box center [157, 263] width 26 height 26
checkbox input "true"
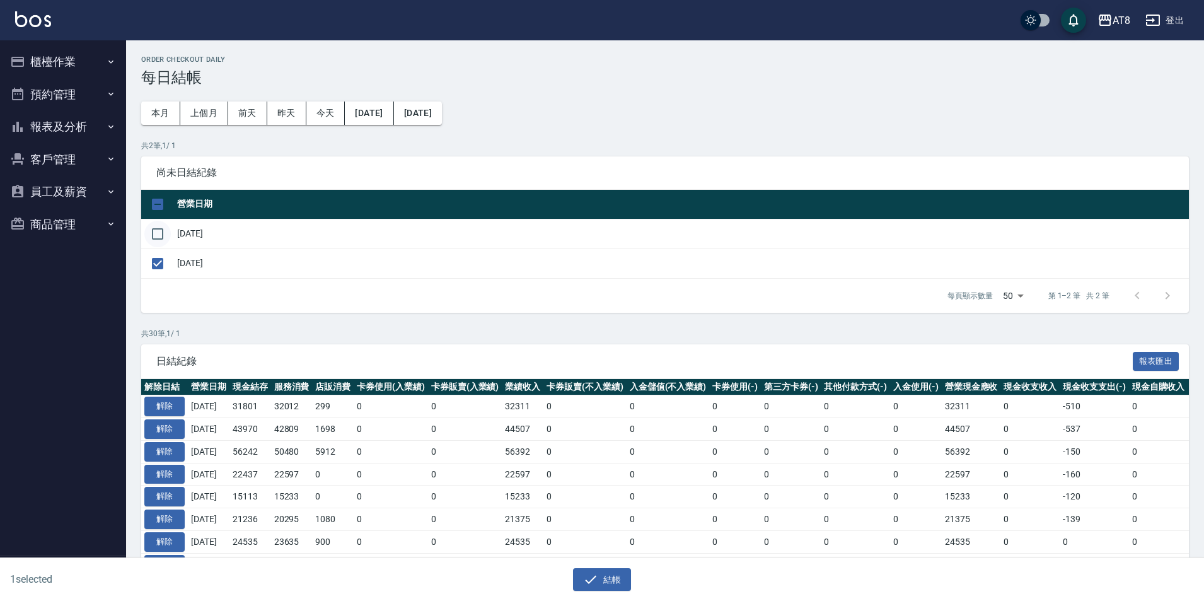
click at [159, 236] on input "checkbox" at bounding box center [157, 234] width 26 height 26
checkbox input "true"
click at [588, 584] on icon "button" at bounding box center [590, 579] width 15 height 15
click at [611, 572] on button "結帳" at bounding box center [602, 579] width 59 height 23
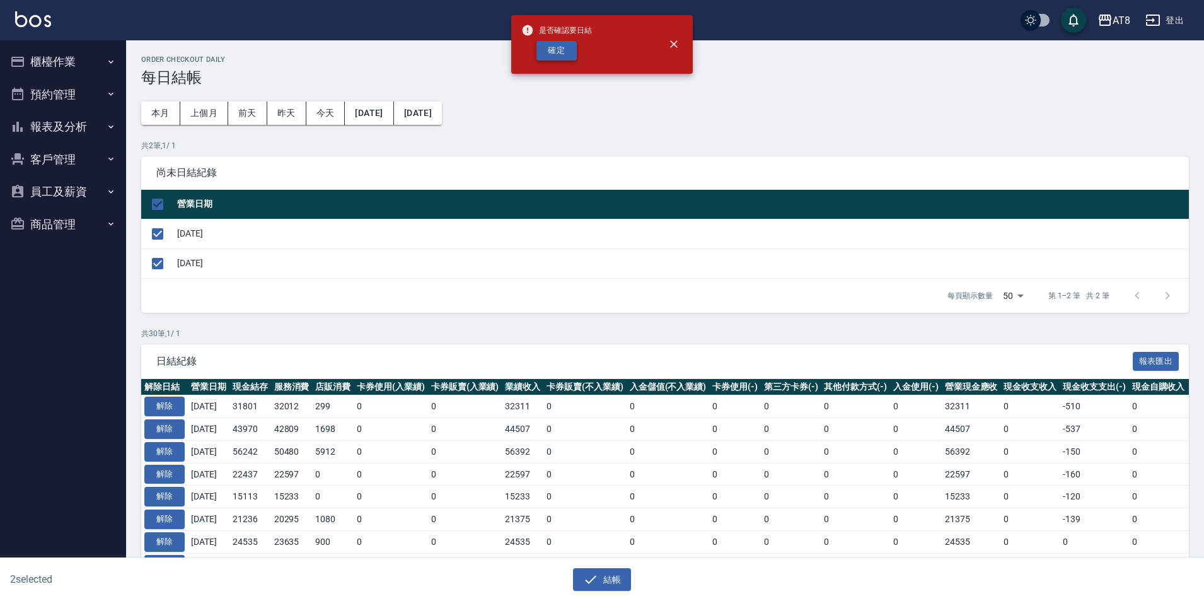
click at [552, 51] on button "確定" at bounding box center [556, 51] width 40 height 20
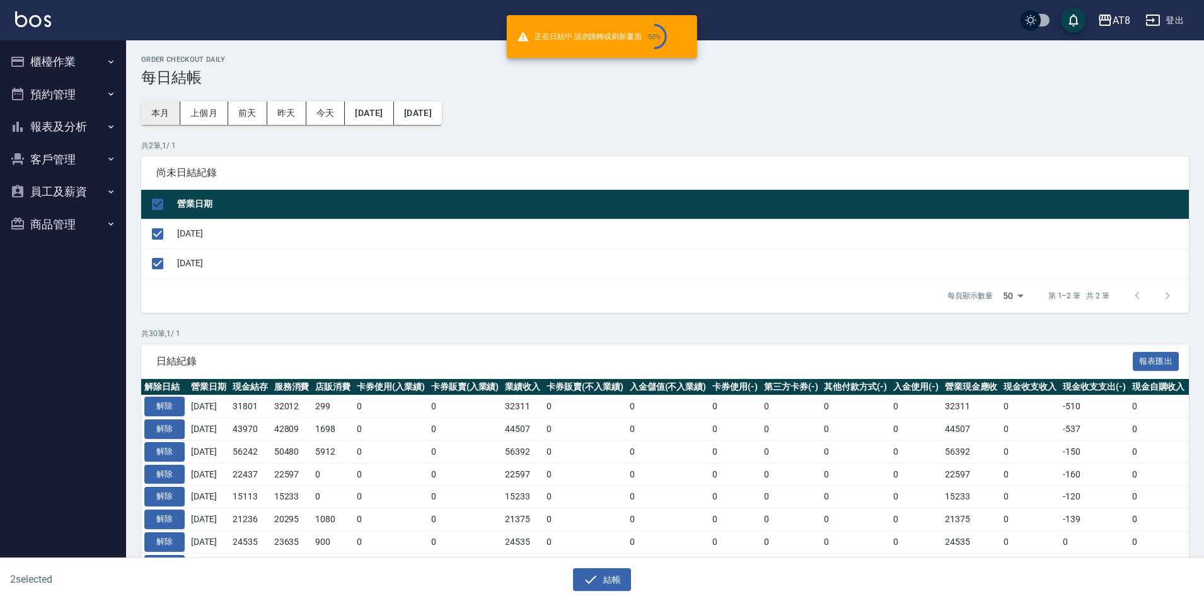
checkbox input "false"
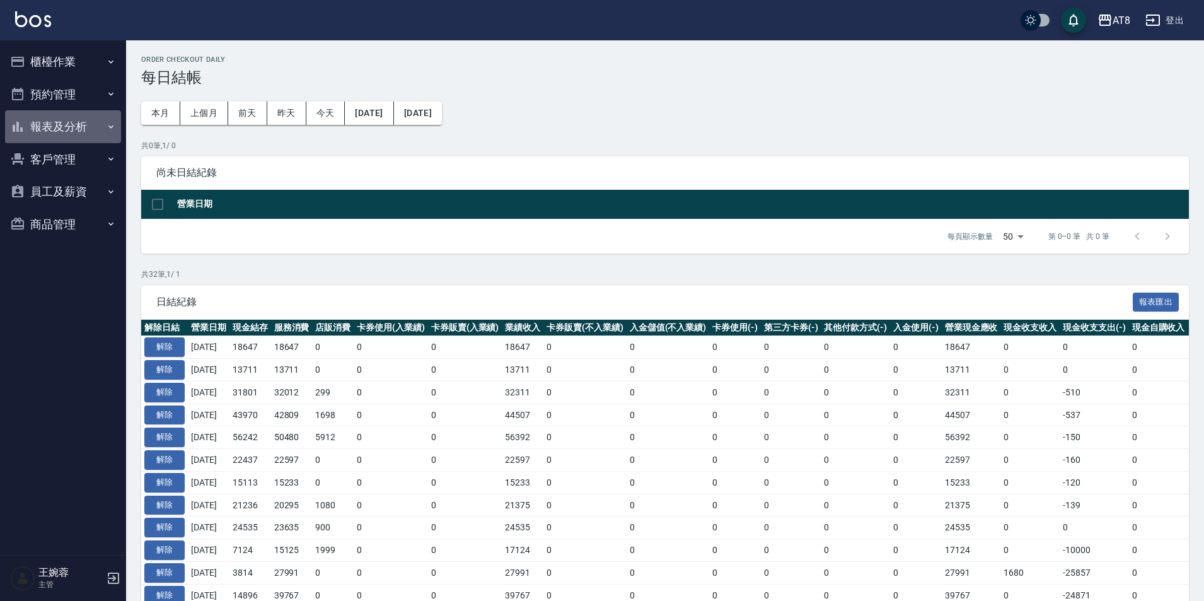
click at [63, 112] on button "報表及分析" at bounding box center [63, 126] width 116 height 33
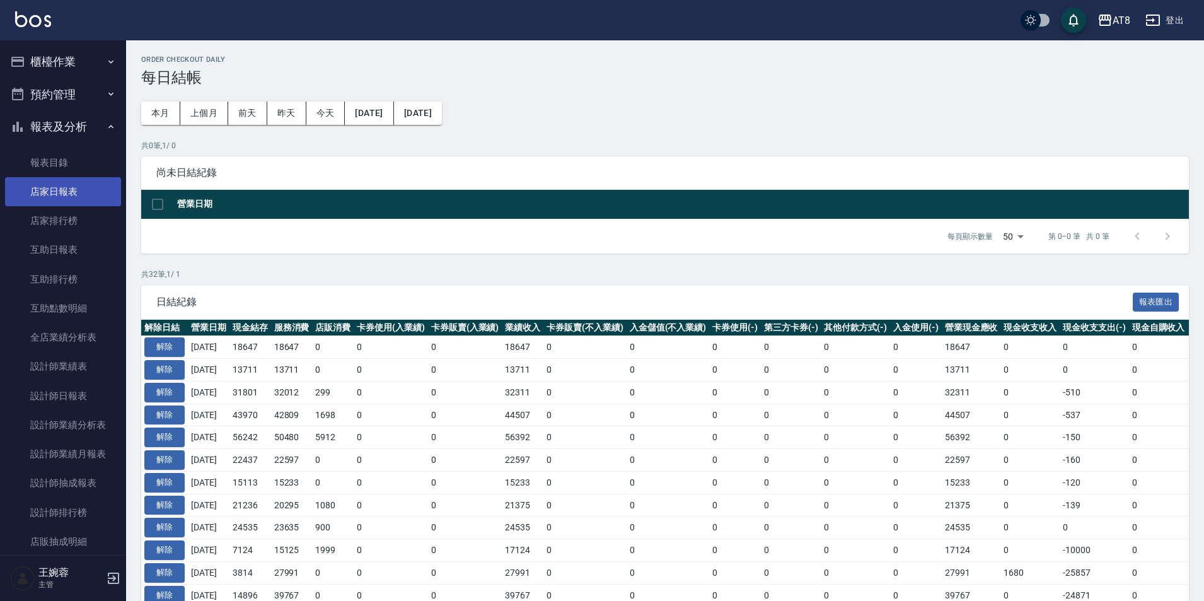
click at [61, 182] on link "店家日報表" at bounding box center [63, 191] width 116 height 29
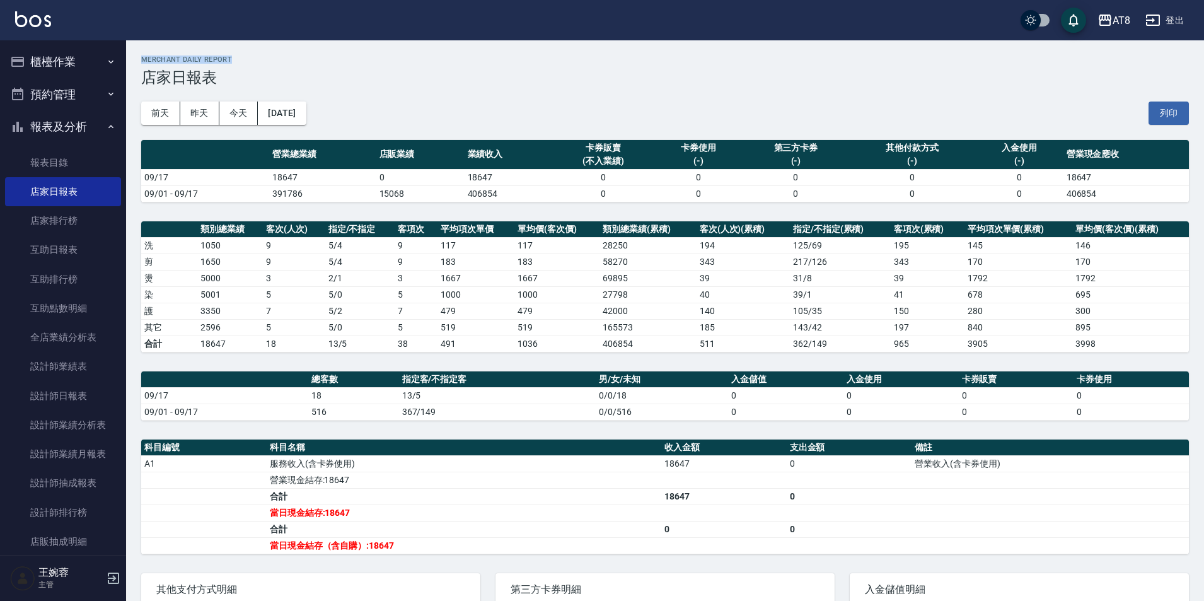
drag, startPoint x: 142, startPoint y: 59, endPoint x: 231, endPoint y: 61, distance: 88.9
click at [231, 61] on h2 "Merchant Daily Report" at bounding box center [665, 59] width 1048 height 8
click at [219, 74] on h3 "店家日報表" at bounding box center [665, 78] width 1048 height 18
drag, startPoint x: 142, startPoint y: 58, endPoint x: 246, endPoint y: 75, distance: 105.4
click at [246, 75] on div "Merchant Daily Report 店家日報表" at bounding box center [665, 70] width 1048 height 31
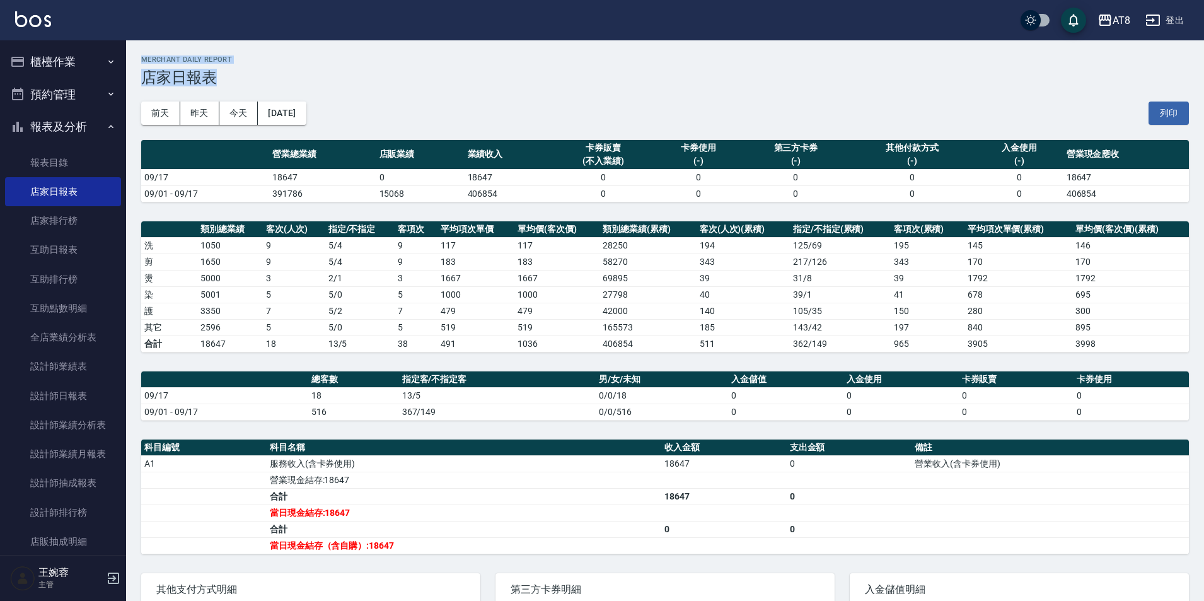
click at [246, 75] on h3 "店家日報表" at bounding box center [665, 78] width 1048 height 18
drag, startPoint x: 142, startPoint y: 59, endPoint x: 252, endPoint y: 93, distance: 114.8
click at [252, 93] on div "AT8 2025-09-17 店家日報表 列印時間： 2025-09-17-19:47 Merchant Daily Report 店家日報表 前天 昨天 今…" at bounding box center [665, 379] width 1078 height 678
click at [252, 93] on div "前天 昨天 今天 2025/09/17 列印" at bounding box center [665, 113] width 1048 height 54
drag, startPoint x: 142, startPoint y: 61, endPoint x: 228, endPoint y: 69, distance: 86.2
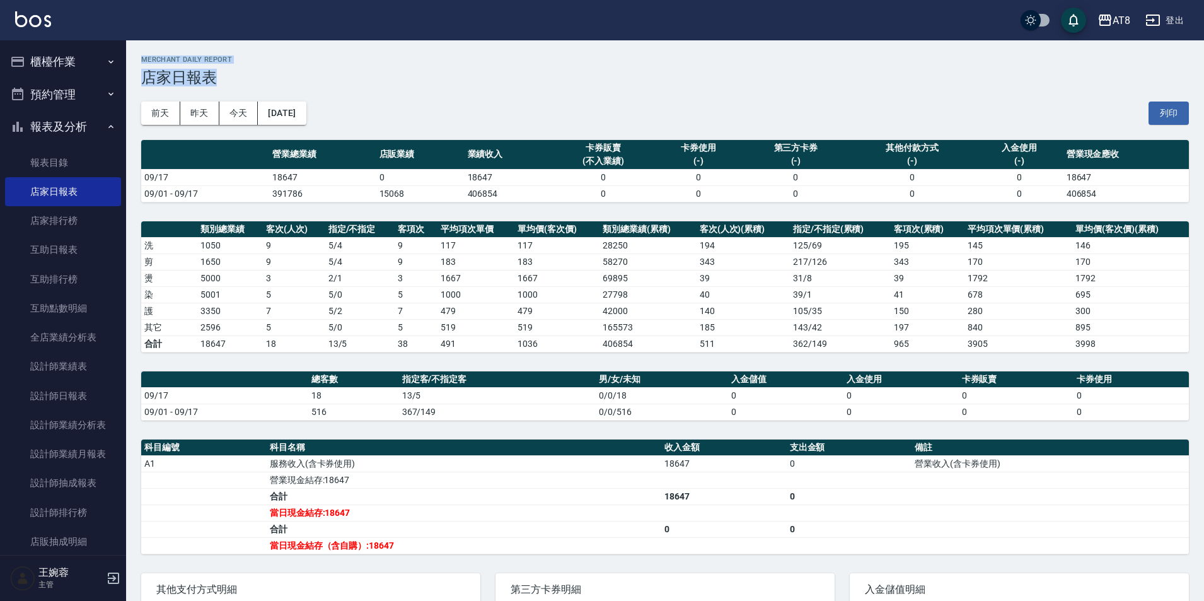
click at [228, 69] on div "Merchant Daily Report 店家日報表" at bounding box center [665, 70] width 1048 height 31
click at [228, 69] on h3 "店家日報表" at bounding box center [665, 78] width 1048 height 18
click at [42, 250] on link "互助日報表" at bounding box center [63, 249] width 116 height 29
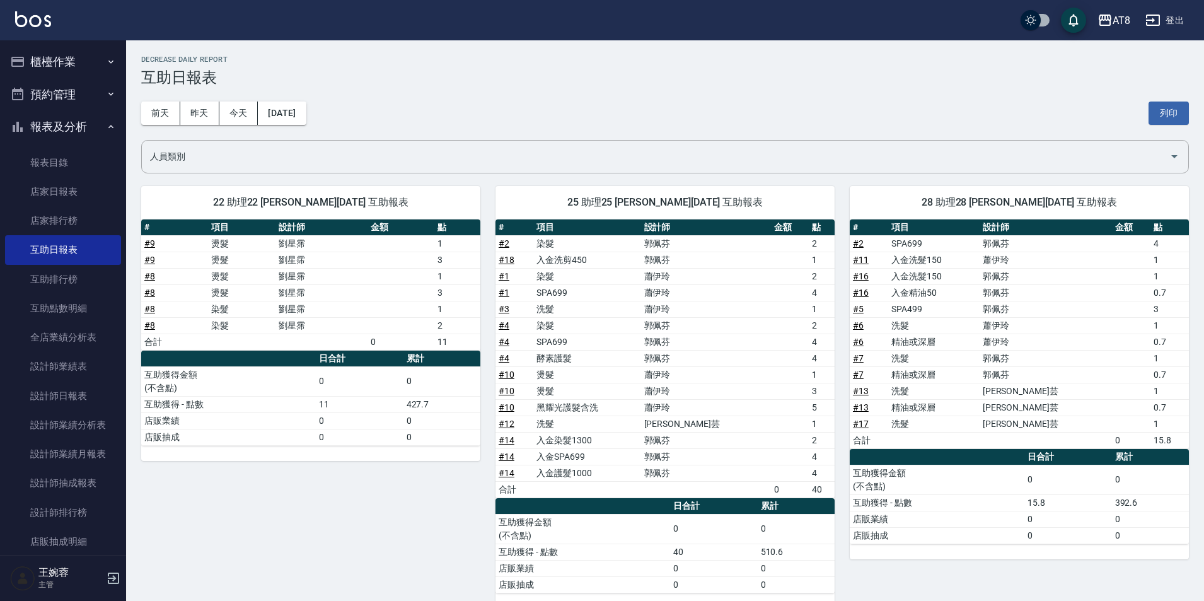
scroll to position [23, 0]
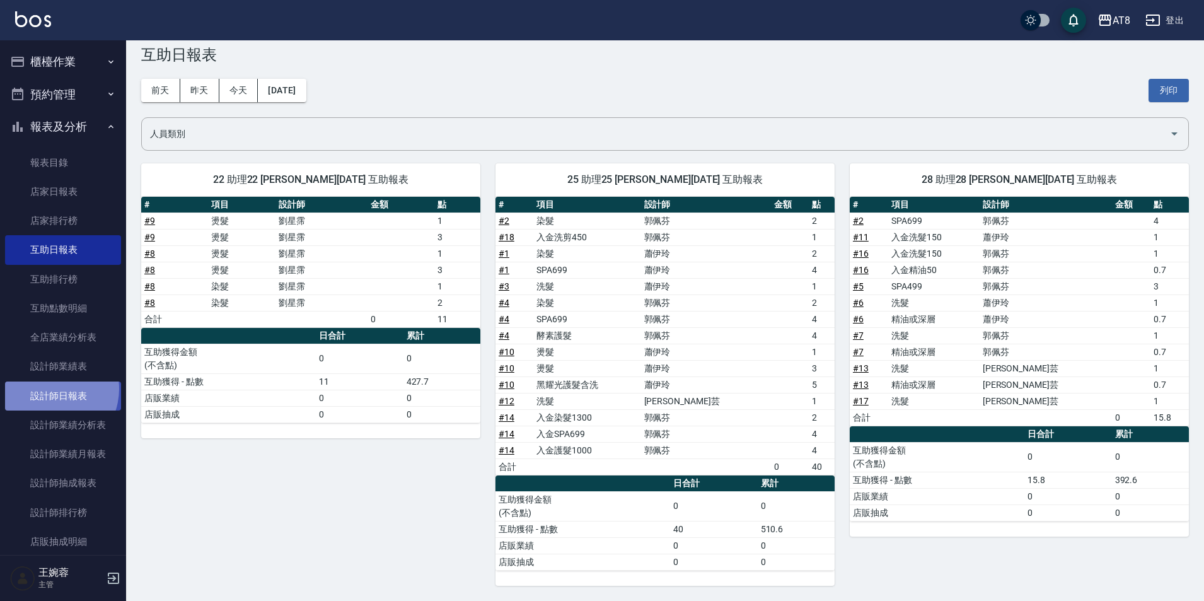
click at [49, 388] on link "設計師日報表" at bounding box center [63, 395] width 116 height 29
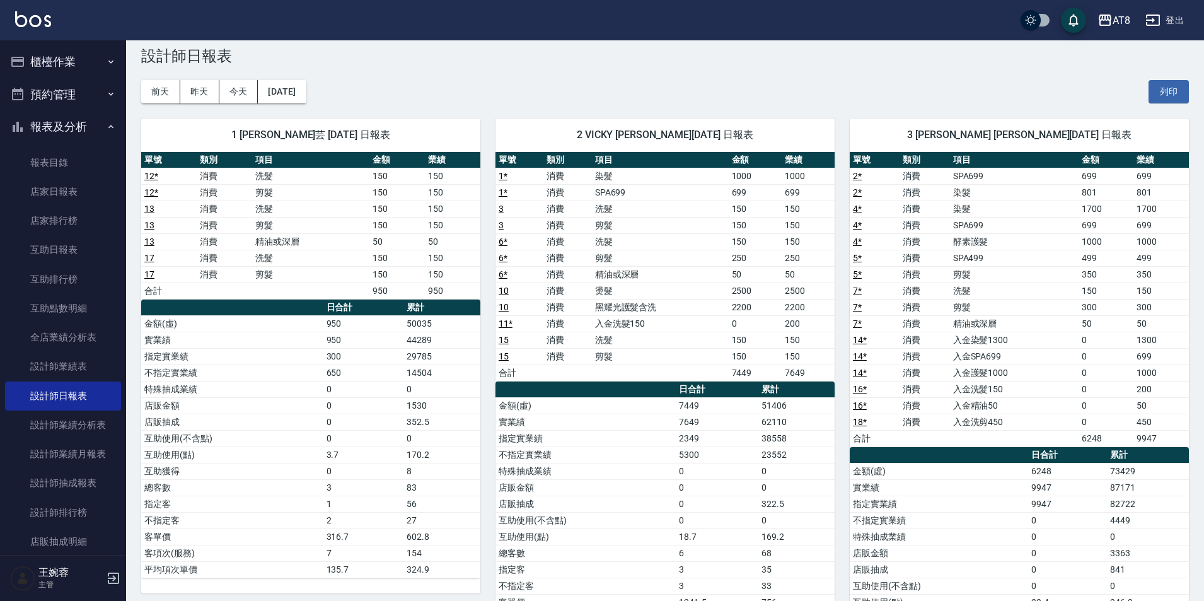
scroll to position [20, 0]
